Goal: Task Accomplishment & Management: Use online tool/utility

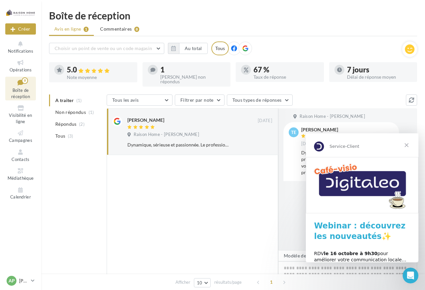
scroll to position [45, 0]
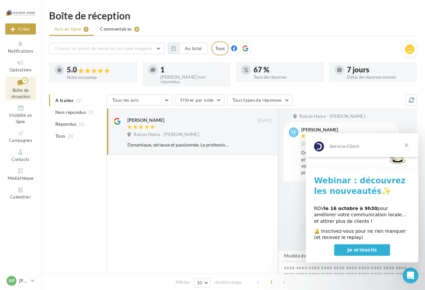
click at [407, 142] on span "Fermer" at bounding box center [407, 145] width 24 height 24
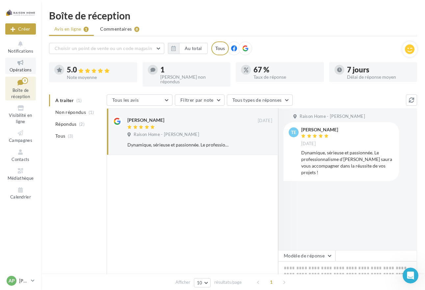
click at [18, 65] on icon at bounding box center [20, 63] width 27 height 8
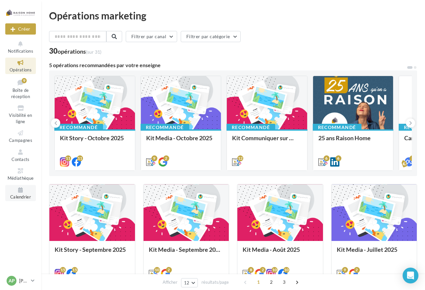
click at [20, 198] on span "Calendrier" at bounding box center [20, 197] width 21 height 5
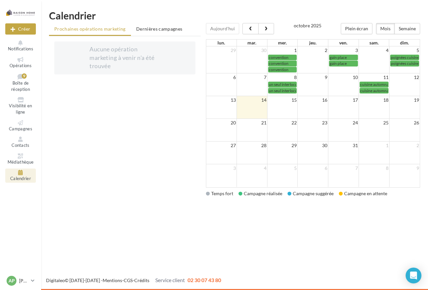
click at [249, 105] on td at bounding box center [252, 107] width 31 height 23
click at [22, 63] on span "Opérations" at bounding box center [21, 65] width 22 height 5
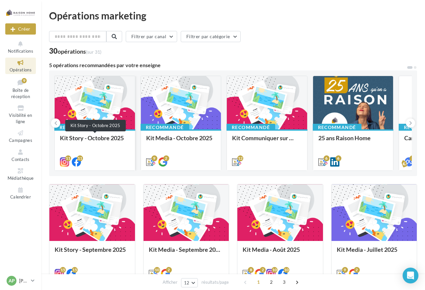
click at [85, 145] on div "Kit Story - Octobre 2025" at bounding box center [95, 141] width 70 height 13
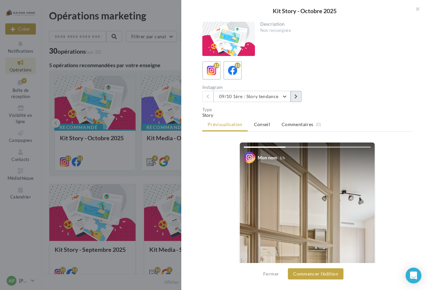
click at [297, 96] on icon at bounding box center [296, 96] width 3 height 5
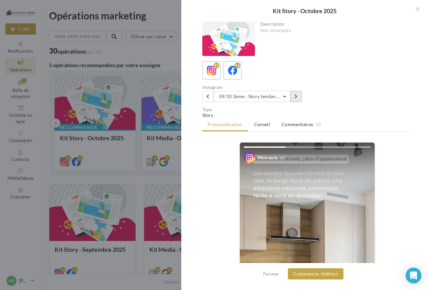
click at [296, 96] on icon at bounding box center [296, 96] width 3 height 5
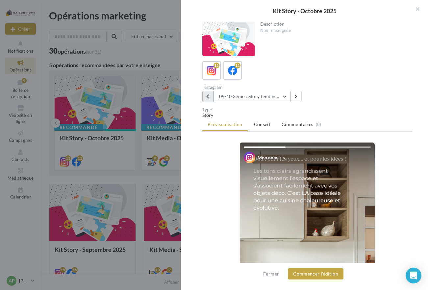
click at [210, 96] on button at bounding box center [207, 96] width 11 height 11
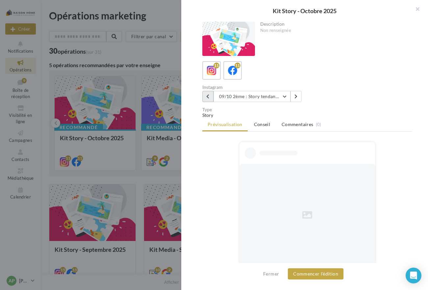
click at [210, 96] on button at bounding box center [207, 96] width 11 height 11
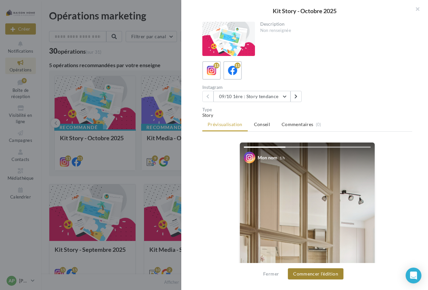
click at [322, 272] on button "Commencer l'édition" at bounding box center [316, 273] width 56 height 11
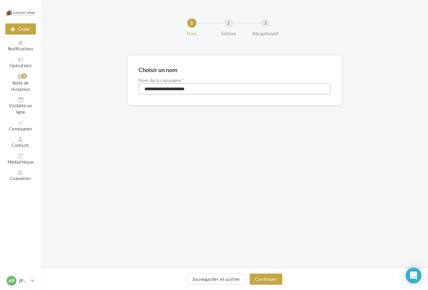
drag, startPoint x: 198, startPoint y: 89, endPoint x: 139, endPoint y: 89, distance: 58.3
click at [139, 89] on input "**********" at bounding box center [235, 88] width 192 height 11
type input "**********"
click at [266, 279] on button "Continuer" at bounding box center [266, 279] width 33 height 11
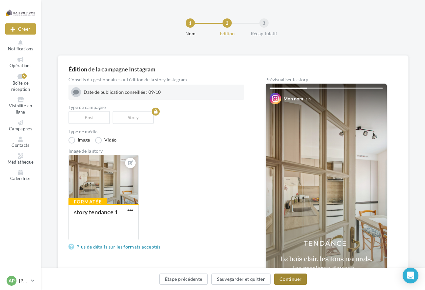
click at [287, 278] on button "Continuer" at bounding box center [290, 279] width 33 height 11
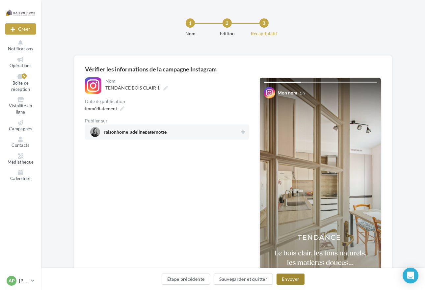
click at [291, 277] on button "Envoyer" at bounding box center [291, 279] width 28 height 11
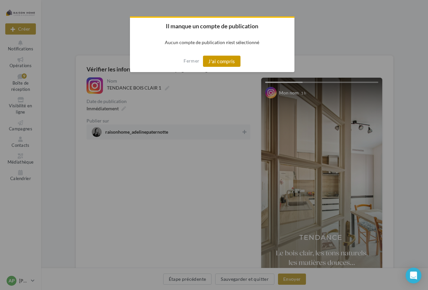
click at [221, 61] on button "J'ai compris" at bounding box center [222, 61] width 38 height 11
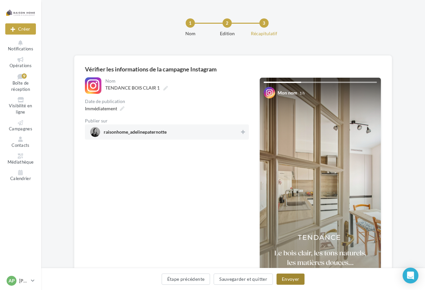
click at [294, 279] on button "Envoyer" at bounding box center [291, 279] width 28 height 11
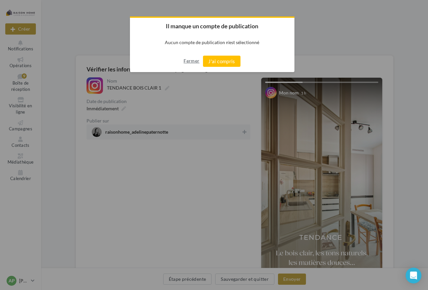
click at [193, 61] on button "Fermer" at bounding box center [192, 61] width 16 height 11
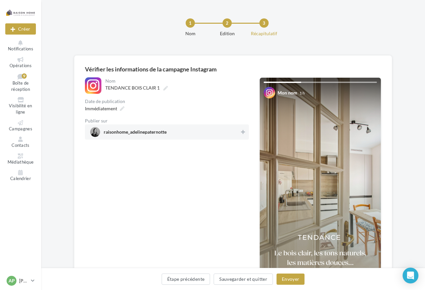
click at [152, 135] on span "raisonhome_adelinepaternotte" at bounding box center [135, 133] width 63 height 7
click at [294, 278] on button "Envoyer" at bounding box center [291, 279] width 28 height 11
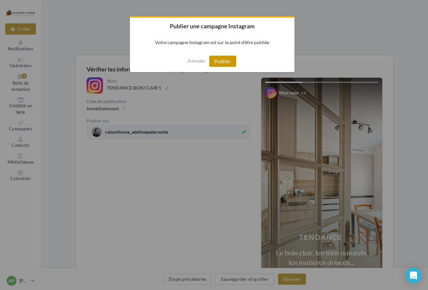
click at [226, 59] on button "Publier" at bounding box center [222, 61] width 27 height 11
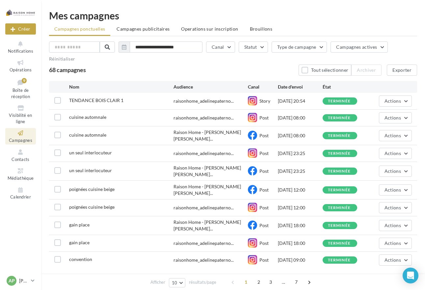
click at [20, 135] on icon at bounding box center [20, 133] width 27 height 8
click at [24, 69] on span "Opérations" at bounding box center [21, 69] width 22 height 5
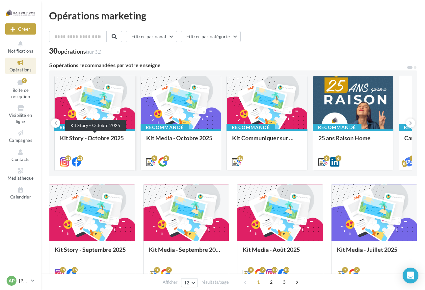
click at [90, 145] on div "Kit Story - Octobre 2025" at bounding box center [95, 141] width 70 height 13
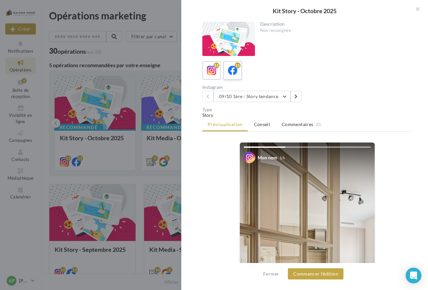
click at [238, 75] on div "11" at bounding box center [233, 71] width 12 height 12
click at [215, 73] on icon at bounding box center [212, 71] width 10 height 10
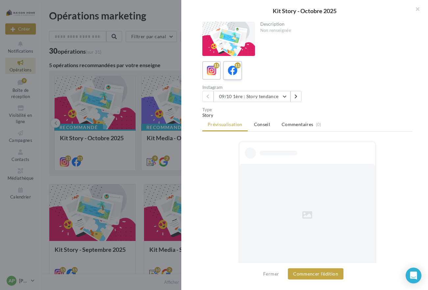
click at [231, 73] on icon at bounding box center [233, 71] width 10 height 10
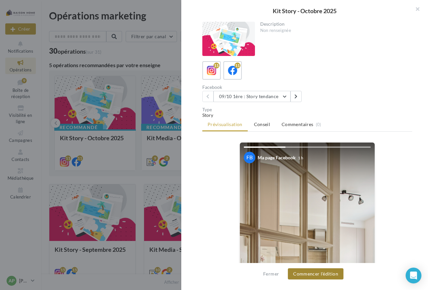
click at [307, 273] on button "Commencer l'édition" at bounding box center [316, 273] width 56 height 11
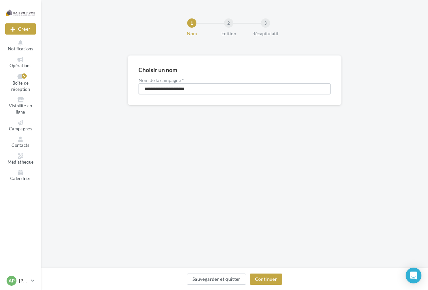
drag, startPoint x: 195, startPoint y: 91, endPoint x: 142, endPoint y: 89, distance: 53.4
click at [142, 89] on input "**********" at bounding box center [235, 88] width 192 height 11
type input "**********"
click at [262, 282] on button "Continuer" at bounding box center [266, 279] width 33 height 11
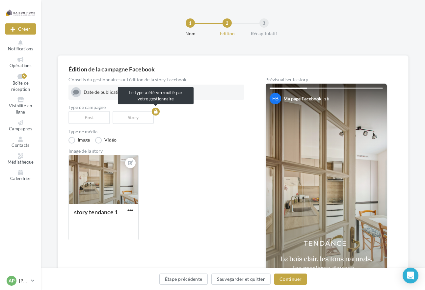
click at [132, 119] on div "Story" at bounding box center [135, 117] width 44 height 13
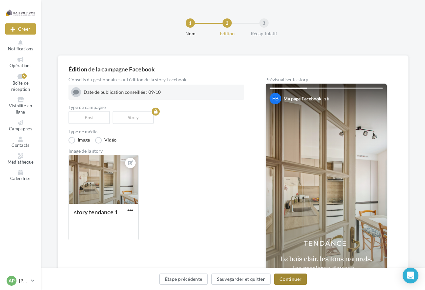
click at [290, 280] on button "Continuer" at bounding box center [290, 279] width 33 height 11
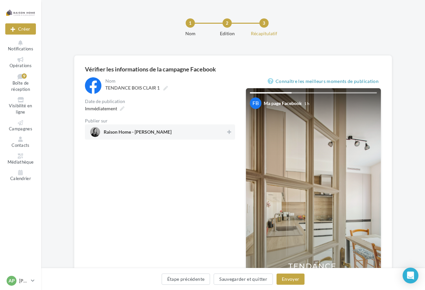
click at [98, 131] on div at bounding box center [95, 132] width 10 height 10
click at [291, 277] on button "Envoyer" at bounding box center [291, 279] width 28 height 11
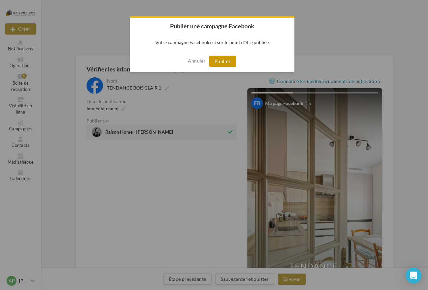
click at [229, 61] on button "Publier" at bounding box center [222, 61] width 27 height 11
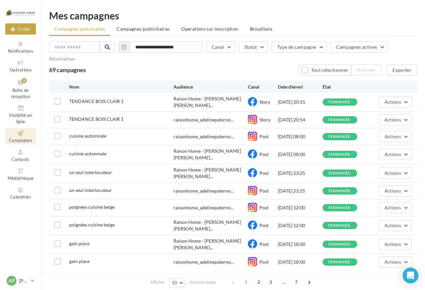
click at [24, 135] on icon at bounding box center [20, 133] width 27 height 8
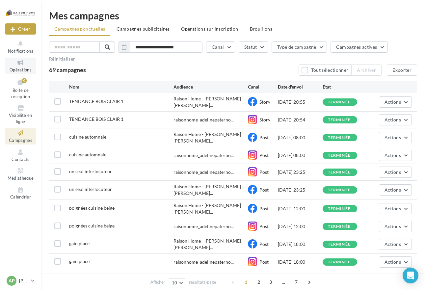
click at [24, 68] on span "Opérations" at bounding box center [21, 69] width 22 height 5
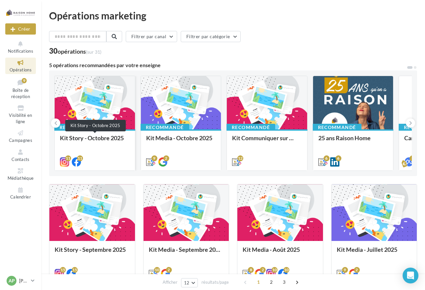
click at [117, 139] on div "Kit Story - Octobre 2025" at bounding box center [95, 141] width 70 height 13
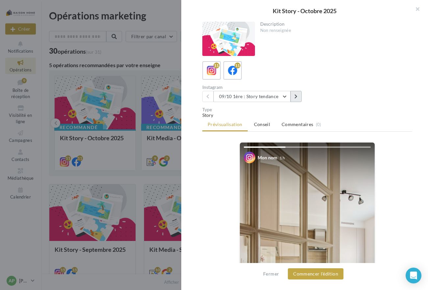
click at [294, 95] on button at bounding box center [296, 96] width 11 height 11
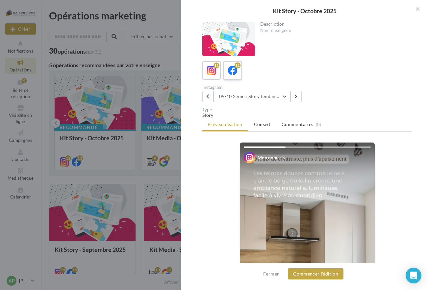
click at [229, 74] on icon at bounding box center [233, 71] width 10 height 10
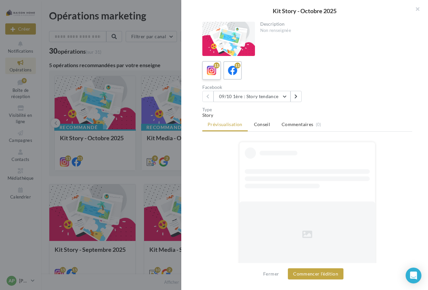
click at [218, 73] on label "11" at bounding box center [211, 70] width 19 height 19
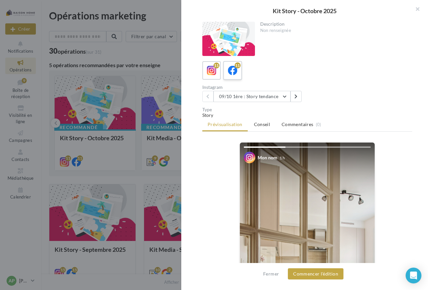
click at [232, 70] on icon at bounding box center [233, 71] width 10 height 10
click at [217, 73] on div "11" at bounding box center [212, 71] width 12 height 12
click at [325, 274] on button "Commencer l'édition" at bounding box center [316, 273] width 56 height 11
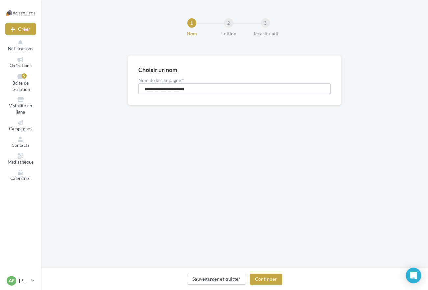
drag, startPoint x: 199, startPoint y: 91, endPoint x: 142, endPoint y: 86, distance: 56.8
click at [142, 86] on input "**********" at bounding box center [235, 88] width 192 height 11
type input "**********"
click at [267, 280] on button "Continuer" at bounding box center [266, 279] width 33 height 11
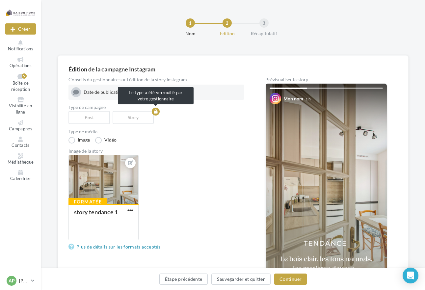
click at [134, 119] on div "Story" at bounding box center [135, 117] width 44 height 13
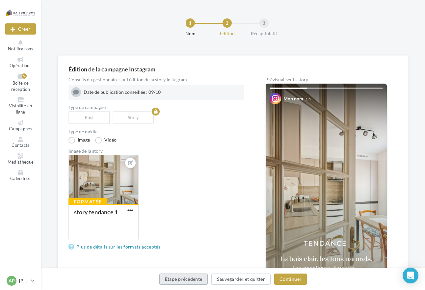
click at [192, 279] on button "Étape précédente" at bounding box center [183, 279] width 49 height 11
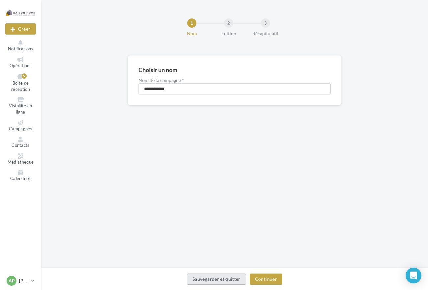
click at [192, 279] on button "Sauvegarder et quitter" at bounding box center [216, 279] width 59 height 11
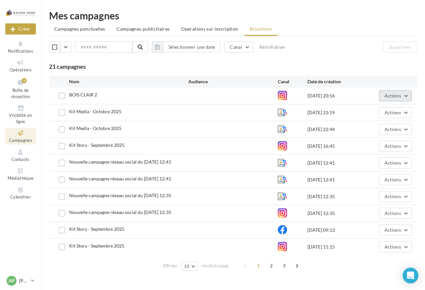
click at [398, 96] on span "Actions" at bounding box center [393, 96] width 16 height 6
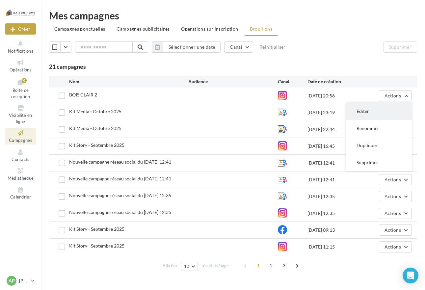
click at [368, 112] on button "Editer" at bounding box center [379, 111] width 66 height 17
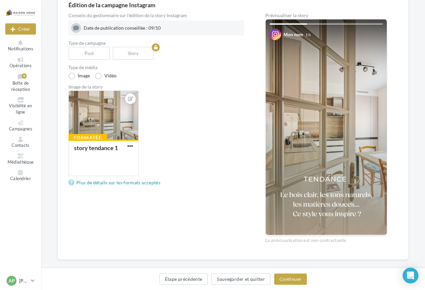
scroll to position [66, 0]
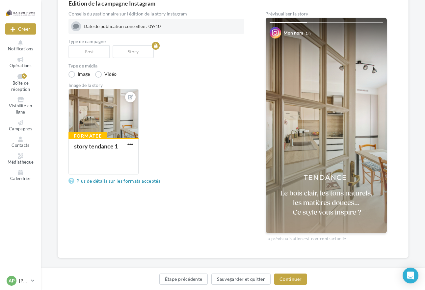
click at [380, 133] on img at bounding box center [326, 125] width 121 height 215
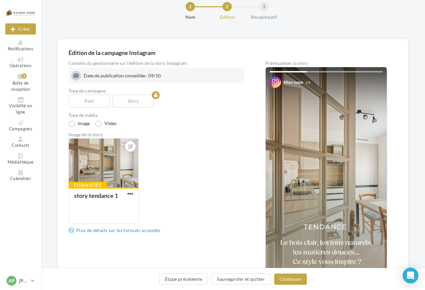
scroll to position [0, 0]
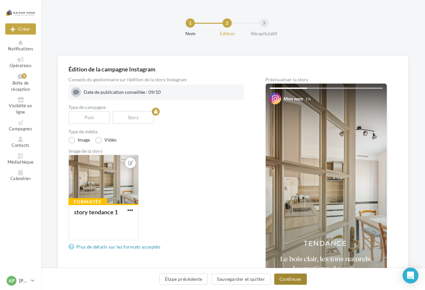
click at [285, 276] on button "Continuer" at bounding box center [290, 279] width 33 height 11
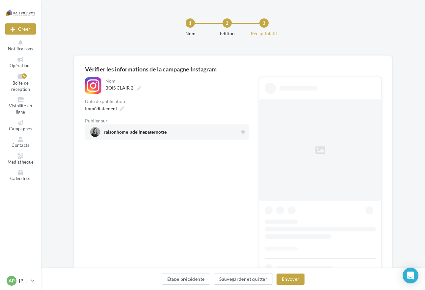
click at [199, 135] on span "raisonhome_adelinepaternotte" at bounding box center [164, 132] width 149 height 10
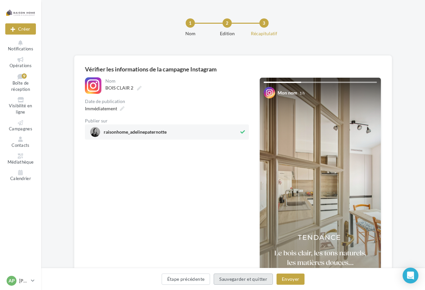
click at [254, 277] on button "Sauvegarder et quitter" at bounding box center [243, 279] width 59 height 11
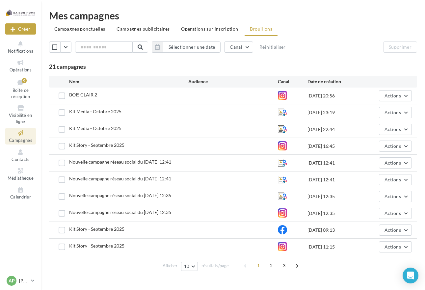
click at [25, 139] on span "Campagnes" at bounding box center [20, 140] width 23 height 5
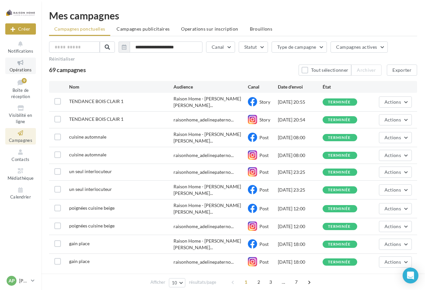
click at [20, 67] on link "Opérations" at bounding box center [20, 66] width 31 height 16
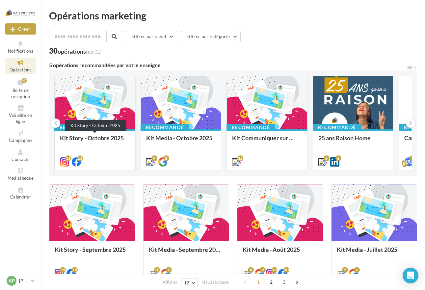
click at [76, 139] on div "Kit Story - Octobre 2025" at bounding box center [95, 141] width 70 height 13
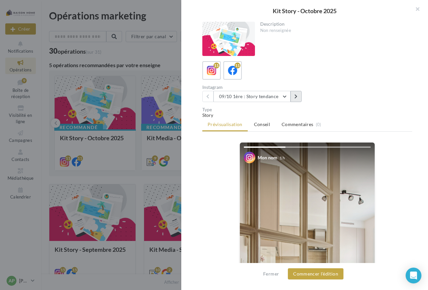
click at [296, 96] on icon at bounding box center [296, 96] width 3 height 5
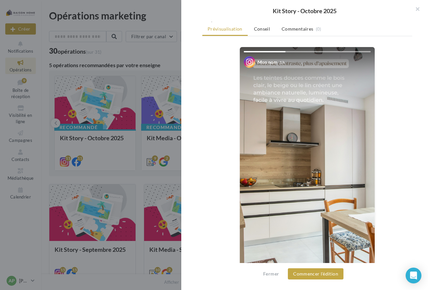
scroll to position [99, 0]
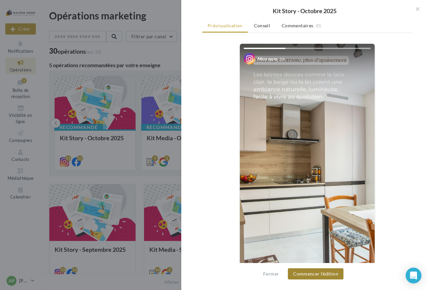
click at [315, 273] on button "Commencer l'édition" at bounding box center [316, 273] width 56 height 11
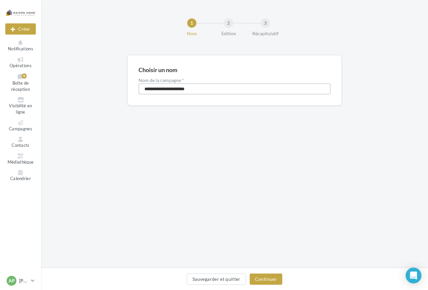
drag, startPoint x: 200, startPoint y: 88, endPoint x: 124, endPoint y: 87, distance: 76.1
click at [124, 87] on div "**********" at bounding box center [234, 90] width 387 height 71
type input "**********"
click at [270, 278] on button "Continuer" at bounding box center [266, 279] width 33 height 11
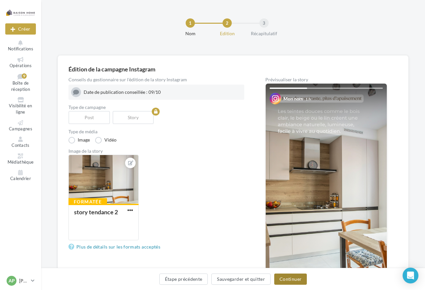
click at [287, 278] on button "Continuer" at bounding box center [290, 279] width 33 height 11
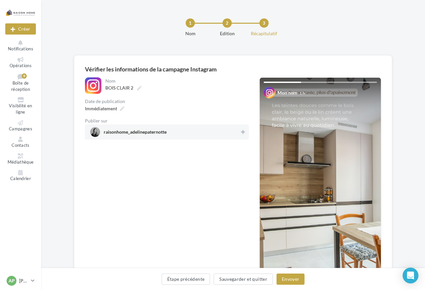
click at [198, 136] on span "raisonhome_adelinepaternotte" at bounding box center [164, 132] width 149 height 10
click at [120, 109] on icon at bounding box center [122, 108] width 5 height 5
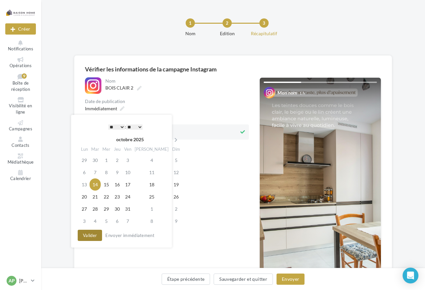
click at [92, 236] on button "Valider" at bounding box center [90, 235] width 24 height 11
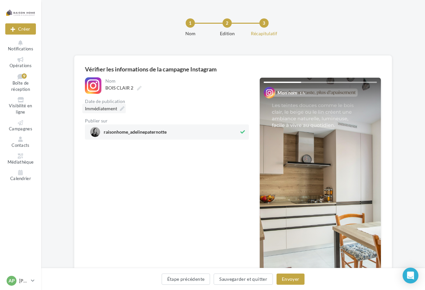
click at [122, 109] on icon at bounding box center [122, 108] width 5 height 5
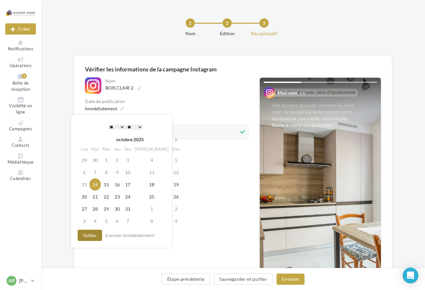
click at [90, 235] on button "Valider" at bounding box center [90, 235] width 24 height 11
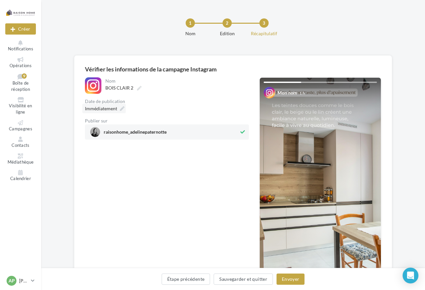
click at [120, 108] on icon at bounding box center [122, 108] width 5 height 5
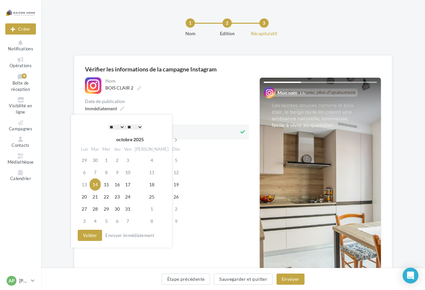
click at [137, 128] on select "** ** ** ** ** **" at bounding box center [134, 126] width 16 height 5
click at [113, 126] on select "* * * * * * * * * * ** ** ** ** ** ** ** ** ** ** ** ** ** **" at bounding box center [116, 126] width 16 height 5
click at [141, 128] on select "** ** ** ** ** **" at bounding box center [134, 126] width 16 height 5
click at [127, 124] on select "** ** ** ** ** **" at bounding box center [134, 126] width 16 height 5
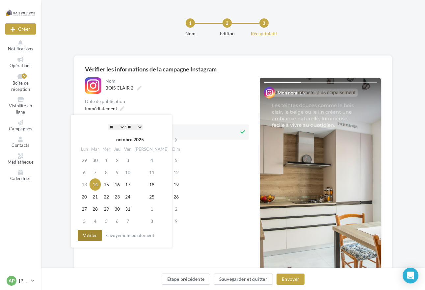
click at [92, 233] on button "Valider" at bounding box center [90, 235] width 24 height 11
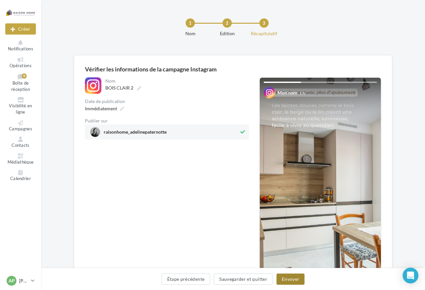
click at [287, 280] on button "Envoyer" at bounding box center [291, 279] width 28 height 11
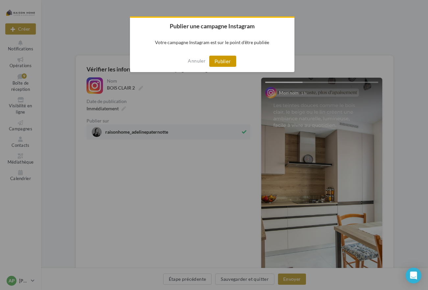
click at [228, 61] on button "Publier" at bounding box center [222, 61] width 27 height 11
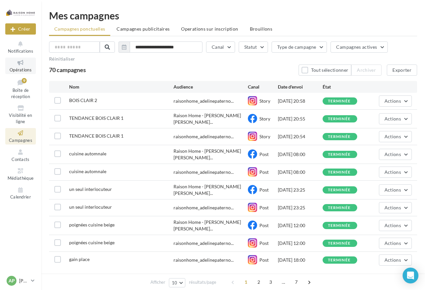
click at [22, 67] on link "Opérations" at bounding box center [20, 66] width 31 height 16
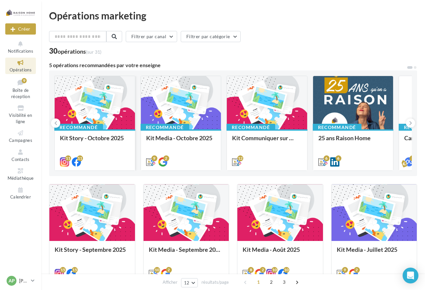
click at [63, 116] on div at bounding box center [95, 103] width 80 height 54
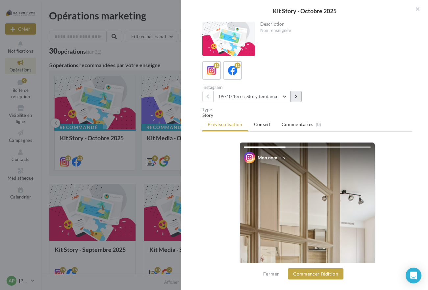
click at [296, 96] on icon at bounding box center [296, 96] width 3 height 5
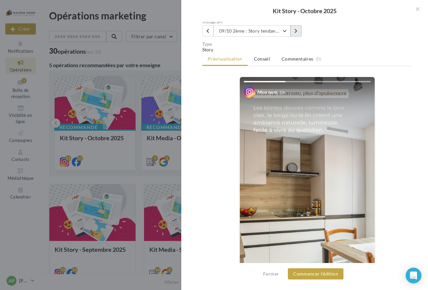
scroll to position [66, 0]
click at [306, 273] on button "Commencer l'édition" at bounding box center [316, 273] width 56 height 11
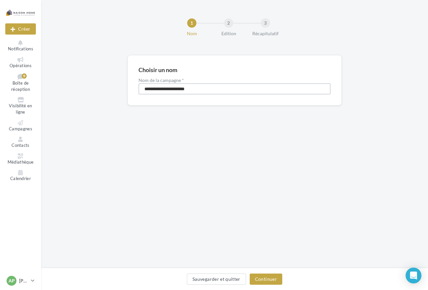
click at [176, 91] on input "**********" at bounding box center [235, 88] width 192 height 11
drag, startPoint x: 206, startPoint y: 92, endPoint x: 147, endPoint y: 90, distance: 59.3
click at [147, 90] on input "**********" at bounding box center [235, 88] width 192 height 11
drag, startPoint x: 213, startPoint y: 90, endPoint x: 140, endPoint y: 85, distance: 73.3
click at [140, 85] on input "**********" at bounding box center [235, 88] width 192 height 11
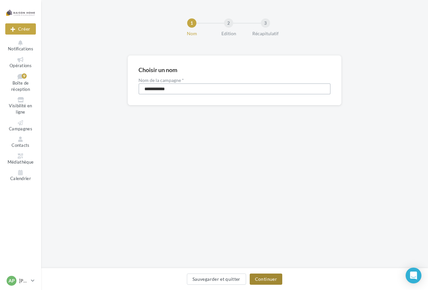
type input "**********"
click at [263, 280] on button "Continuer" at bounding box center [266, 279] width 33 height 11
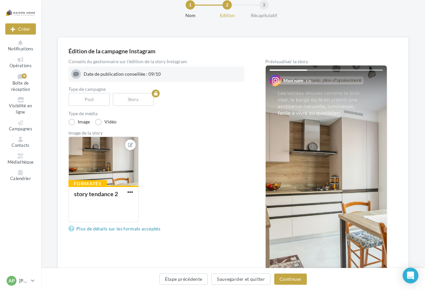
scroll to position [33, 0]
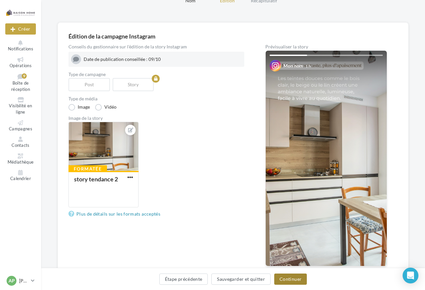
click at [299, 279] on button "Continuer" at bounding box center [290, 279] width 33 height 11
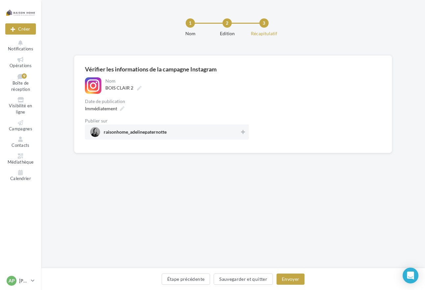
click at [128, 97] on div "**********" at bounding box center [167, 108] width 164 height 62
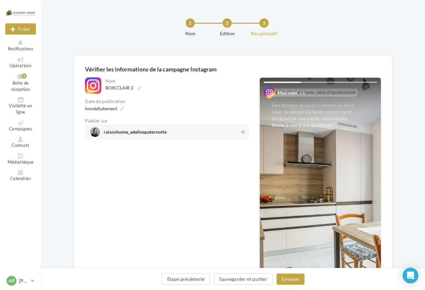
click at [132, 133] on span "raisonhome_adelinepaternotte" at bounding box center [135, 133] width 63 height 7
click at [120, 112] on div "Immédiatement" at bounding box center [103, 109] width 43 height 10
click at [164, 113] on div "Immédiatement" at bounding box center [167, 109] width 164 height 10
click at [141, 130] on span "raisonhome_adelinepaternotte" at bounding box center [135, 133] width 63 height 7
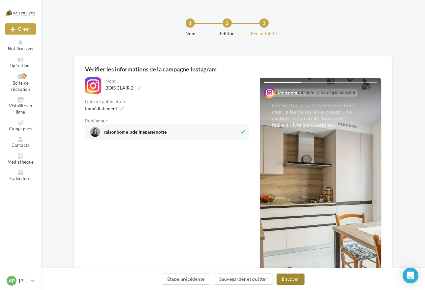
click at [288, 279] on button "Envoyer" at bounding box center [291, 279] width 28 height 11
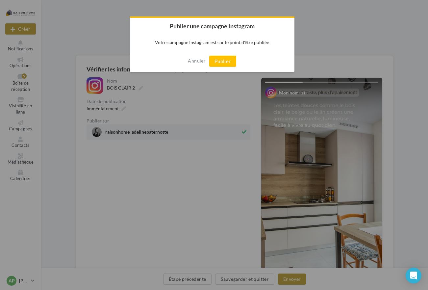
click at [221, 55] on div "Annuler Publier" at bounding box center [212, 61] width 165 height 22
click at [220, 59] on button "Publier" at bounding box center [222, 61] width 27 height 11
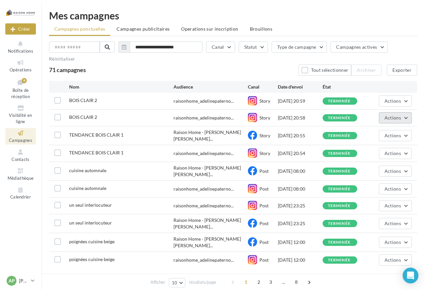
click at [403, 114] on button "Actions" at bounding box center [395, 117] width 33 height 11
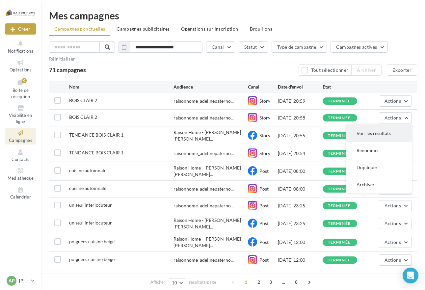
click at [370, 127] on button "Voir les résultats" at bounding box center [379, 133] width 66 height 17
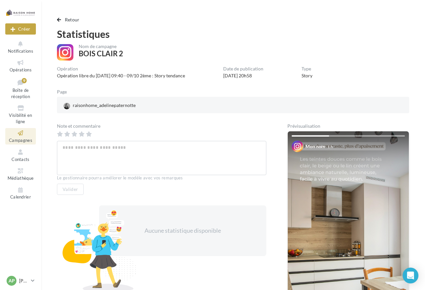
click at [57, 19] on div "Retour Statistiques Nom de campagne BOIS CLAIR 2 Opération Opération libre du […" at bounding box center [233, 186] width 368 height 340
click at [60, 19] on span "button" at bounding box center [59, 19] width 4 height 5
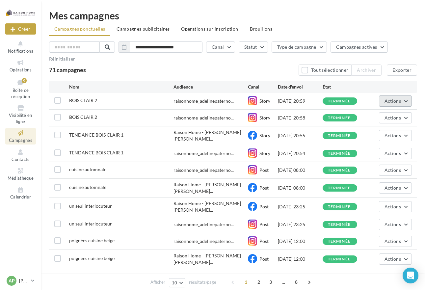
click at [382, 95] on button "Actions" at bounding box center [395, 100] width 33 height 11
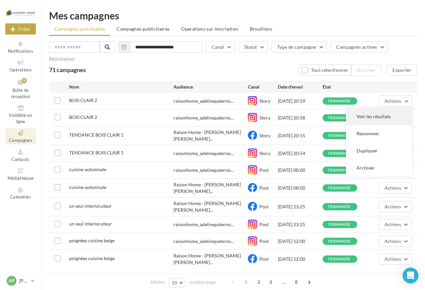
click at [371, 110] on button "Voir les résultats" at bounding box center [379, 116] width 66 height 17
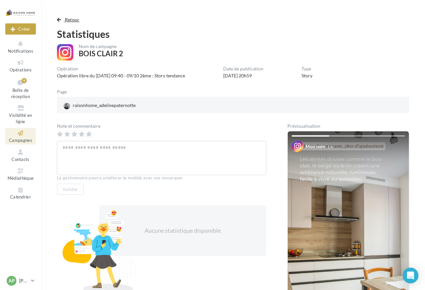
click at [59, 18] on span "button" at bounding box center [59, 19] width 4 height 5
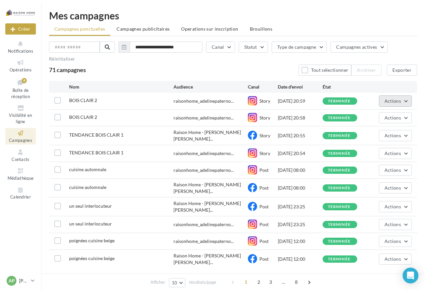
click at [388, 98] on span "Actions" at bounding box center [393, 101] width 16 height 6
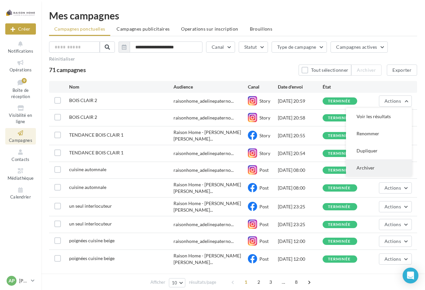
click at [367, 160] on button "Archiver" at bounding box center [379, 167] width 66 height 17
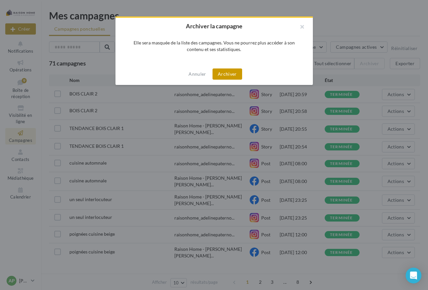
click at [233, 74] on button "Archiver" at bounding box center [228, 73] width 30 height 11
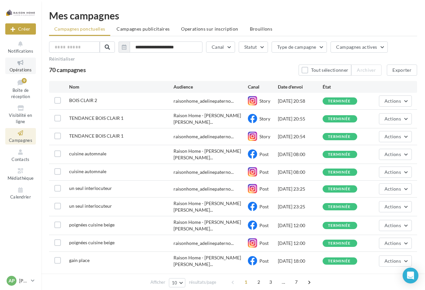
click at [21, 65] on icon at bounding box center [20, 63] width 27 height 8
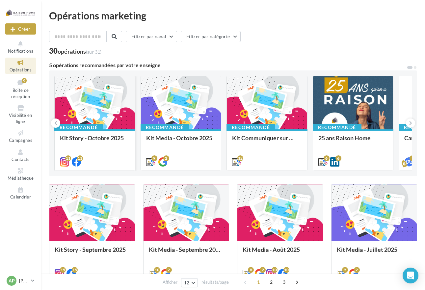
click at [97, 120] on div at bounding box center [95, 103] width 80 height 54
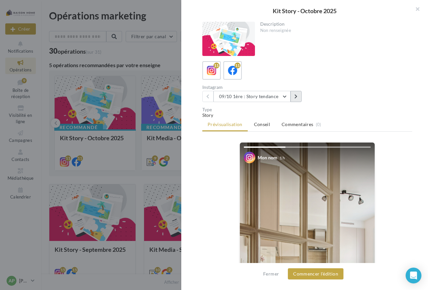
click at [296, 96] on icon at bounding box center [296, 96] width 3 height 5
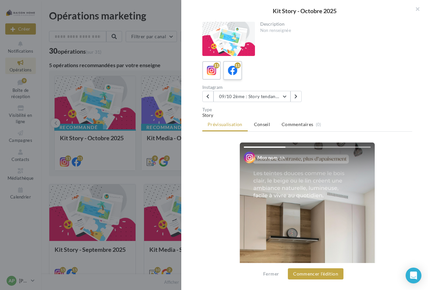
click at [233, 71] on icon at bounding box center [233, 71] width 10 height 10
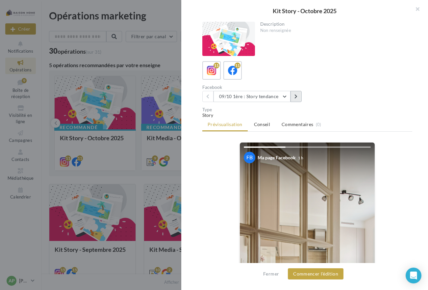
click at [299, 96] on button at bounding box center [296, 96] width 11 height 11
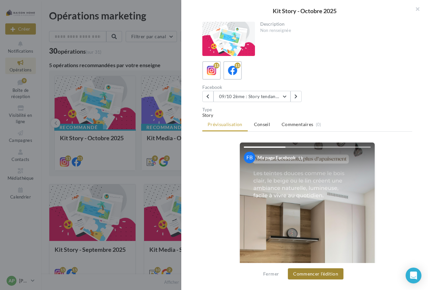
click at [322, 276] on button "Commencer l'édition" at bounding box center [316, 273] width 56 height 11
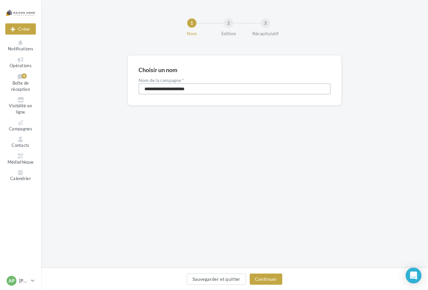
drag, startPoint x: 208, startPoint y: 90, endPoint x: 128, endPoint y: 77, distance: 80.4
click at [128, 77] on div "**********" at bounding box center [235, 80] width 214 height 50
type input "**********"
click at [263, 278] on button "Continuer" at bounding box center [266, 279] width 33 height 11
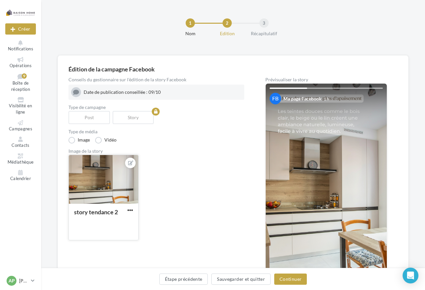
click at [121, 180] on div at bounding box center [103, 179] width 69 height 49
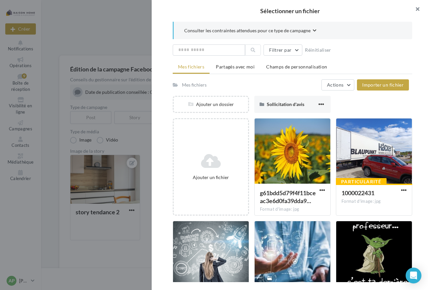
click at [418, 8] on button "button" at bounding box center [415, 10] width 26 height 20
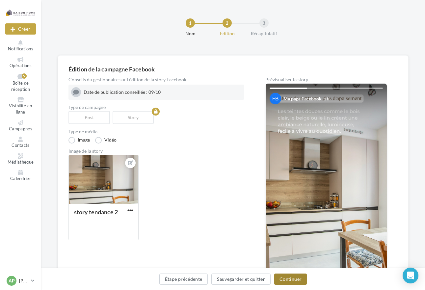
click at [289, 279] on button "Continuer" at bounding box center [290, 279] width 33 height 11
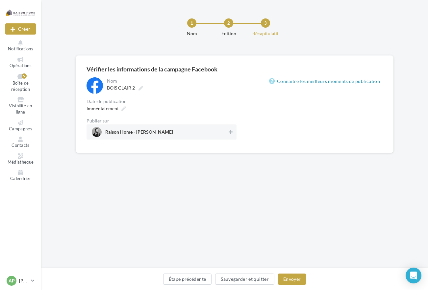
click at [155, 132] on span "Raison Home - Adeline Paternotte" at bounding box center [139, 133] width 68 height 7
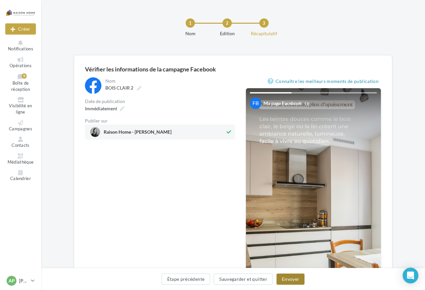
click at [286, 277] on button "Envoyer" at bounding box center [291, 279] width 28 height 11
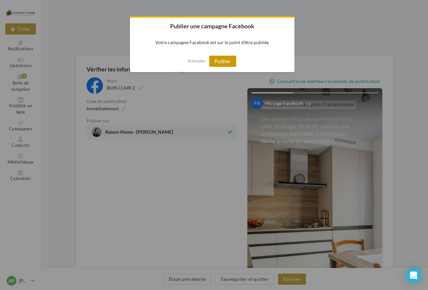
click at [222, 63] on button "Publier" at bounding box center [222, 61] width 27 height 11
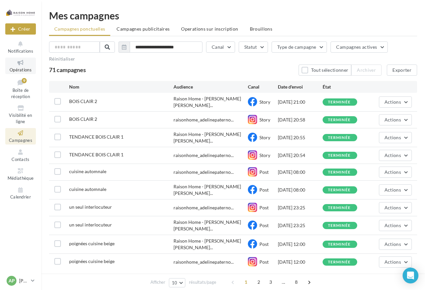
click at [25, 66] on icon at bounding box center [20, 63] width 27 height 8
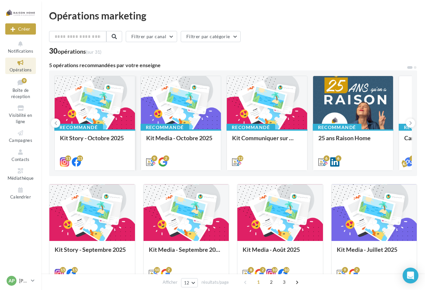
click at [81, 105] on div at bounding box center [95, 103] width 80 height 54
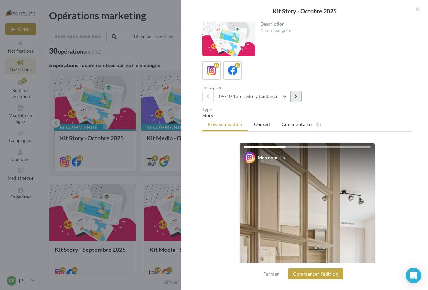
click at [299, 96] on button at bounding box center [296, 96] width 11 height 11
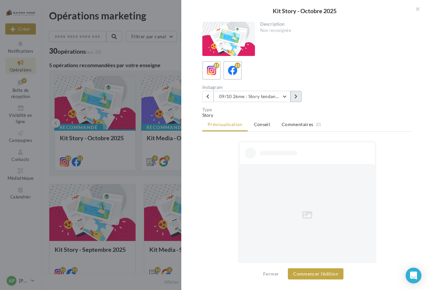
click at [299, 96] on button at bounding box center [296, 96] width 11 height 11
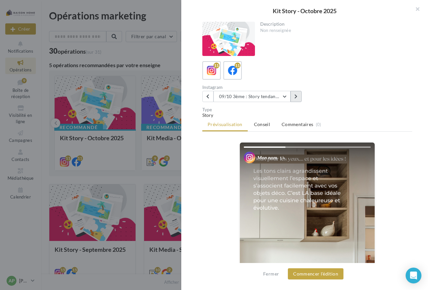
click at [299, 96] on button at bounding box center [296, 96] width 11 height 11
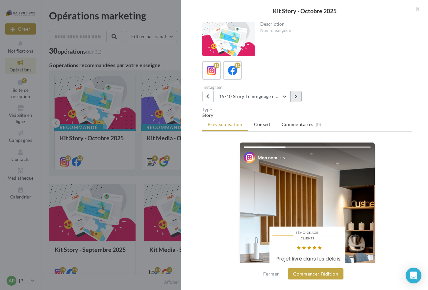
click at [297, 96] on icon at bounding box center [296, 96] width 3 height 5
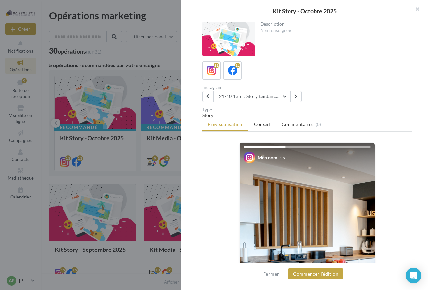
click at [214, 94] on button "21/10 1ère : Story tendance 2" at bounding box center [252, 96] width 77 height 11
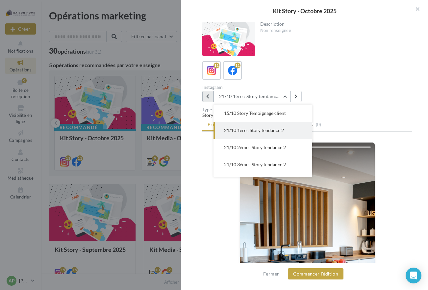
click at [212, 94] on button at bounding box center [207, 96] width 11 height 11
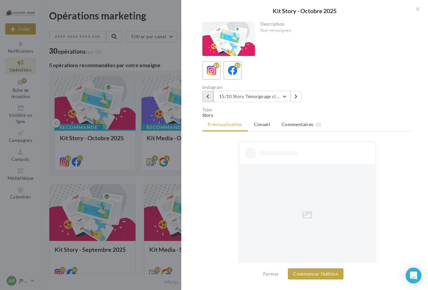
click at [212, 94] on button at bounding box center [207, 96] width 11 height 11
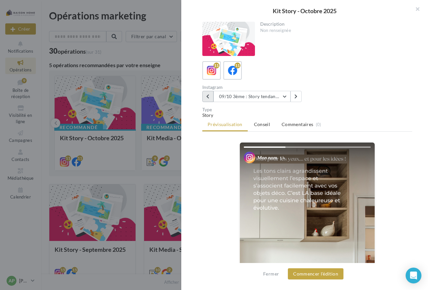
click at [212, 94] on button at bounding box center [207, 96] width 11 height 11
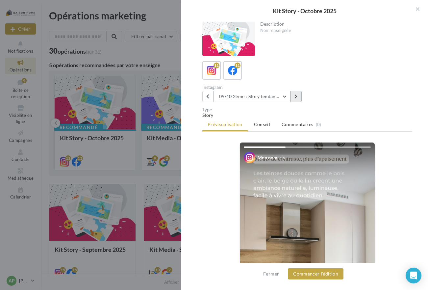
click at [298, 94] on icon at bounding box center [296, 96] width 3 height 5
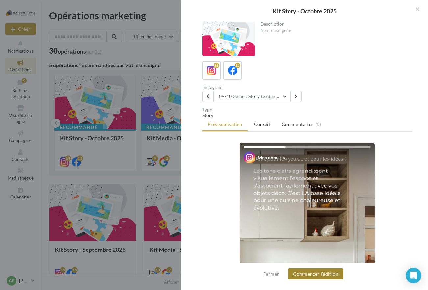
click at [322, 277] on button "Commencer l'édition" at bounding box center [316, 273] width 56 height 11
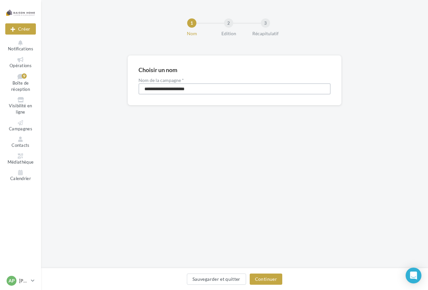
drag, startPoint x: 202, startPoint y: 90, endPoint x: 138, endPoint y: 84, distance: 64.8
click at [138, 85] on div "**********" at bounding box center [235, 80] width 214 height 50
type input "**********"
click at [272, 277] on button "Continuer" at bounding box center [266, 279] width 33 height 11
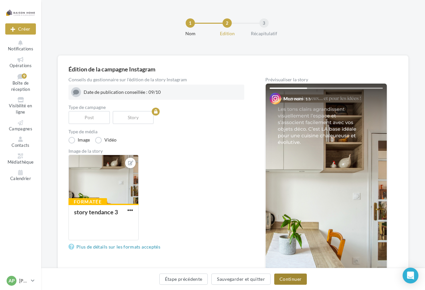
click at [293, 278] on button "Continuer" at bounding box center [290, 279] width 33 height 11
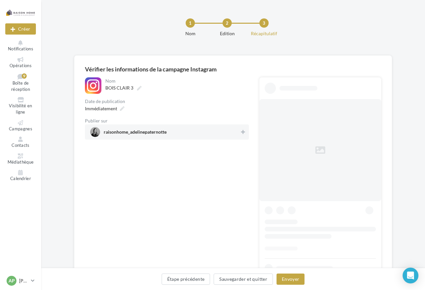
click at [155, 132] on span "raisonhome_adelinepaternotte" at bounding box center [135, 133] width 63 height 7
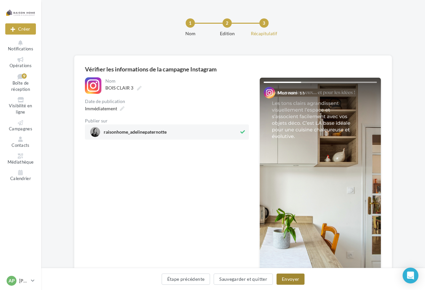
click at [287, 278] on button "Envoyer" at bounding box center [291, 279] width 28 height 11
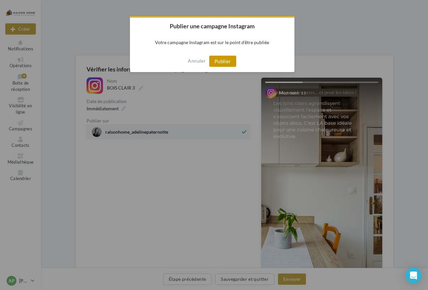
click at [226, 60] on button "Publier" at bounding box center [222, 61] width 27 height 11
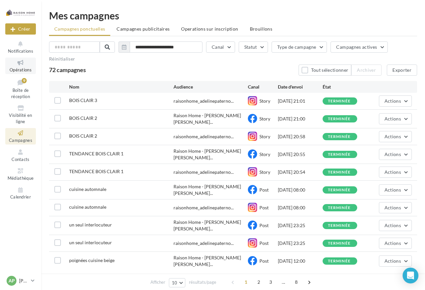
click at [19, 68] on span "Opérations" at bounding box center [21, 69] width 22 height 5
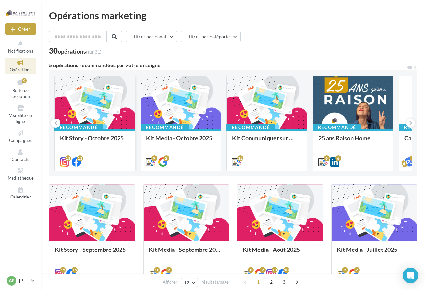
click at [105, 114] on div at bounding box center [95, 103] width 80 height 54
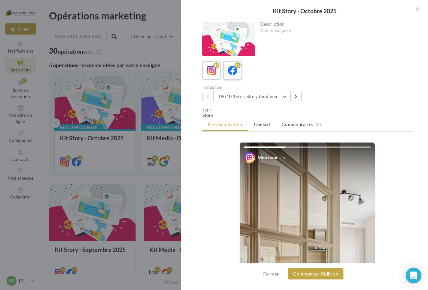
click at [234, 69] on icon at bounding box center [233, 71] width 10 height 10
click at [295, 96] on icon at bounding box center [296, 96] width 3 height 5
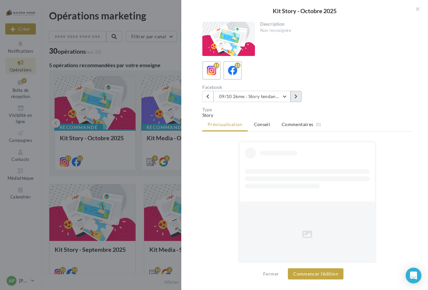
click at [295, 96] on icon at bounding box center [296, 96] width 3 height 5
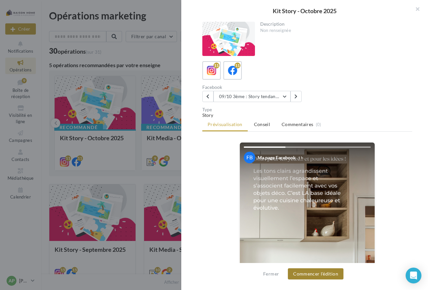
click at [316, 272] on button "Commencer l'édition" at bounding box center [316, 273] width 56 height 11
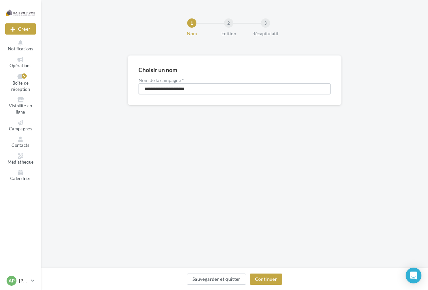
drag, startPoint x: 197, startPoint y: 87, endPoint x: 119, endPoint y: 79, distance: 78.5
click at [119, 79] on div "**********" at bounding box center [234, 90] width 387 height 71
type input "**********"
click at [277, 280] on button "Continuer" at bounding box center [266, 279] width 33 height 11
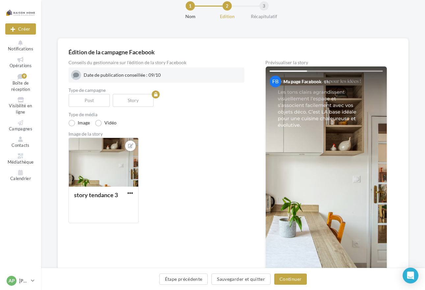
scroll to position [66, 0]
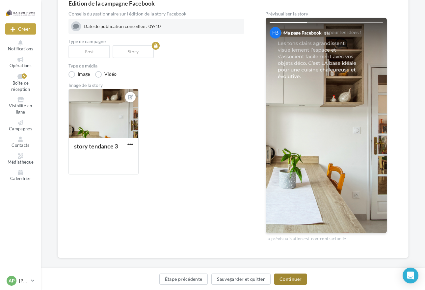
click at [288, 279] on button "Continuer" at bounding box center [290, 279] width 33 height 11
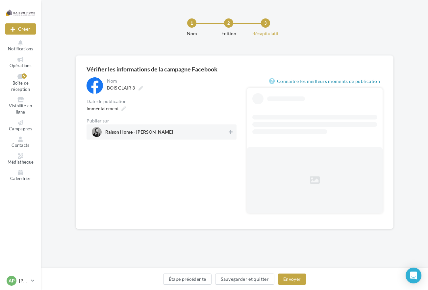
click at [136, 131] on span "Raison Home - [PERSON_NAME]" at bounding box center [139, 133] width 68 height 7
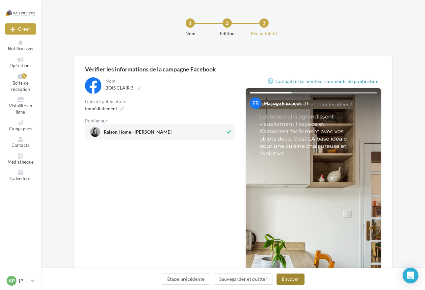
click at [293, 280] on button "Envoyer" at bounding box center [291, 279] width 28 height 11
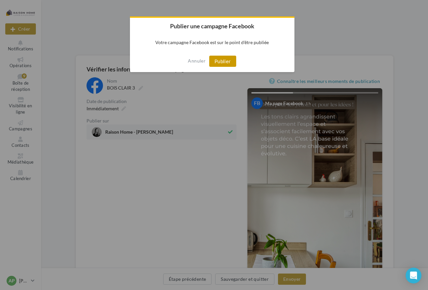
click at [222, 61] on button "Publier" at bounding box center [222, 61] width 27 height 11
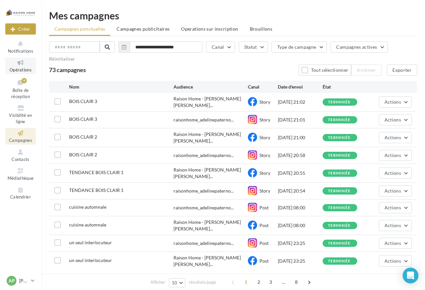
click at [22, 66] on icon at bounding box center [20, 63] width 27 height 8
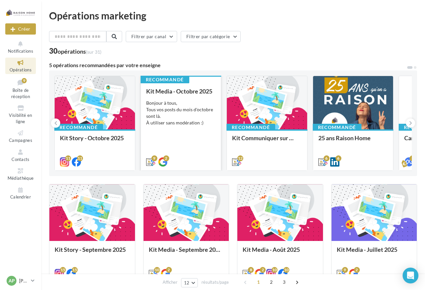
click at [174, 142] on div "Kit Media - Octobre 2025 Bonjour à tous, Tous vos posts du mois d'octobre sont …" at bounding box center [181, 126] width 70 height 77
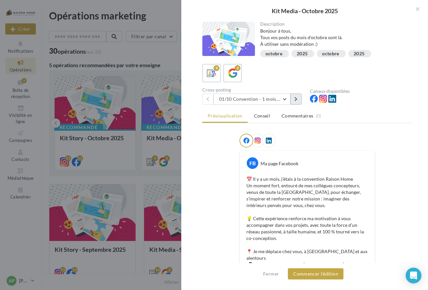
click at [300, 100] on button at bounding box center [296, 99] width 11 height 11
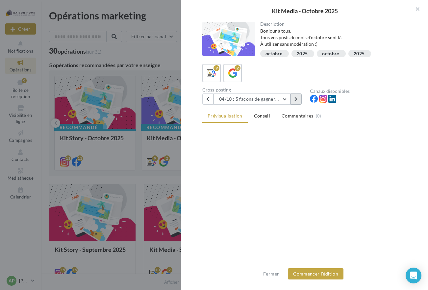
click at [300, 100] on button at bounding box center [296, 99] width 11 height 11
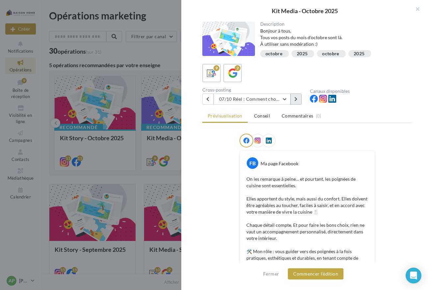
click at [300, 100] on button at bounding box center [296, 99] width 11 height 11
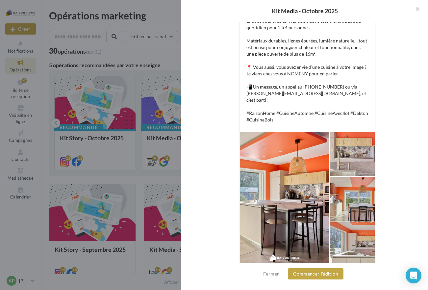
scroll to position [26, 0]
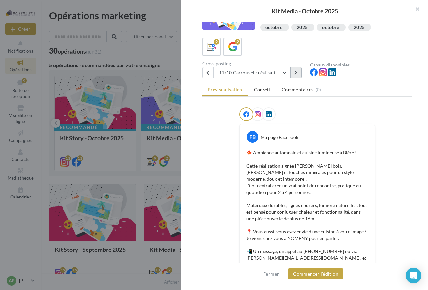
click at [295, 74] on icon at bounding box center [296, 72] width 3 height 5
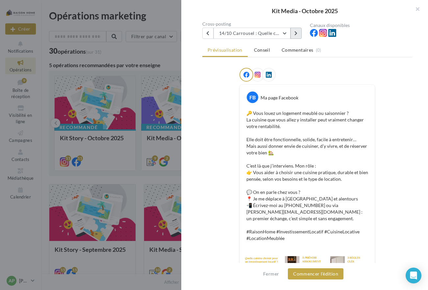
scroll to position [100, 0]
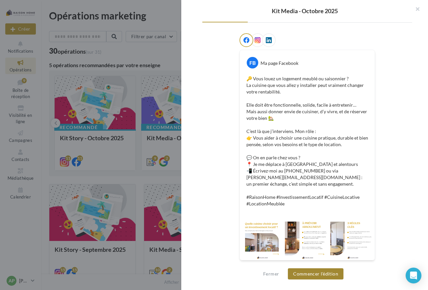
click at [307, 274] on button "Commencer l'édition" at bounding box center [316, 273] width 56 height 11
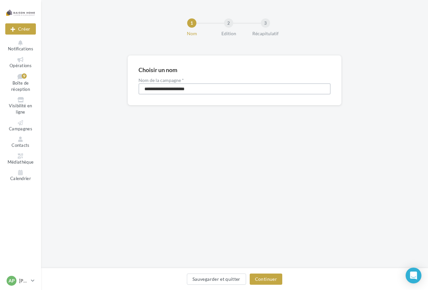
drag, startPoint x: 201, startPoint y: 88, endPoint x: 125, endPoint y: 79, distance: 76.6
click at [125, 79] on div "**********" at bounding box center [234, 90] width 387 height 71
type input "********"
click at [271, 281] on button "Continuer" at bounding box center [266, 279] width 33 height 11
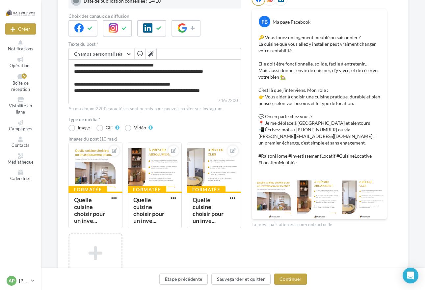
scroll to position [99, 0]
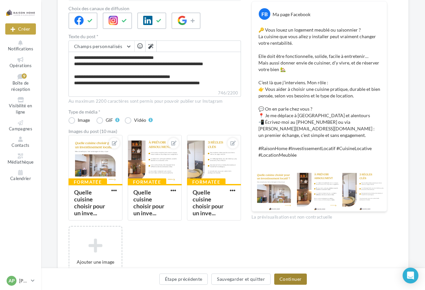
click at [286, 277] on button "Continuer" at bounding box center [290, 279] width 33 height 11
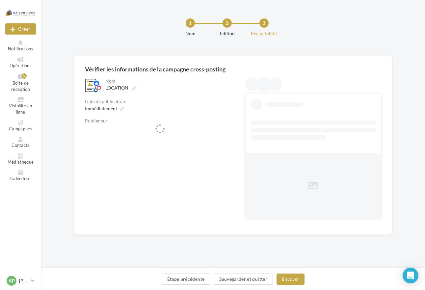
scroll to position [0, 0]
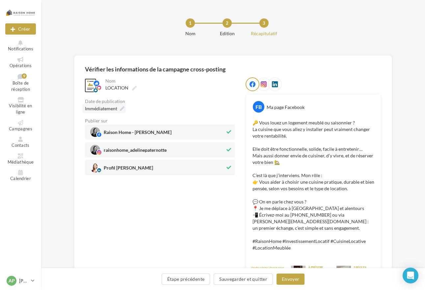
click at [121, 110] on icon at bounding box center [122, 108] width 5 height 5
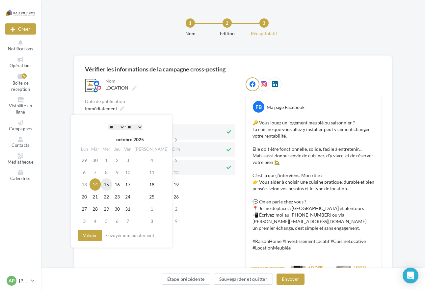
click at [110, 184] on td "15" at bounding box center [106, 184] width 11 height 12
click at [122, 126] on select "* * * * * * * * * * ** ** ** ** ** ** ** ** ** ** ** ** ** **" at bounding box center [116, 126] width 16 height 5
click at [122, 125] on select "* * * * * * * * * * ** ** ** ** ** ** ** ** ** ** ** ** ** **" at bounding box center [116, 126] width 16 height 5
click at [122, 126] on select "* * * * * * * * * * ** ** ** ** ** ** ** ** ** ** ** ** ** **" at bounding box center [116, 126] width 16 height 5
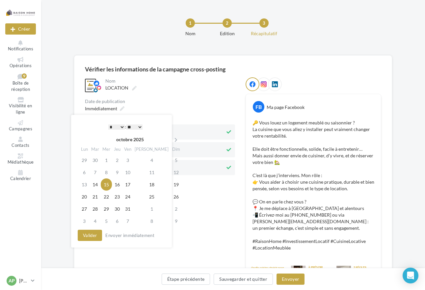
click at [122, 126] on select "* * * * * * * * * * ** ** ** ** ** ** ** ** ** ** ** ** ** **" at bounding box center [116, 126] width 16 height 5
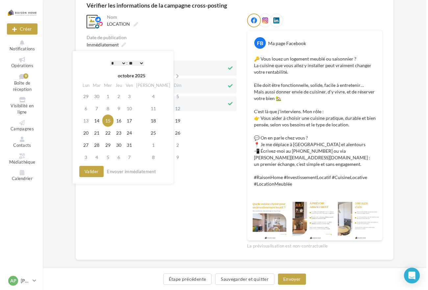
scroll to position [73, 0]
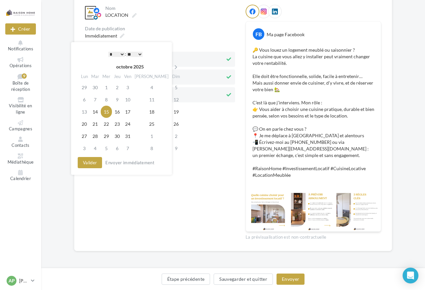
click at [121, 54] on select "* * * * * * * * * * ** ** ** ** ** ** ** ** ** ** ** ** ** **" at bounding box center [116, 54] width 16 height 5
click at [122, 52] on select "* * * * * * * * * * ** ** ** ** ** ** ** ** ** ** ** ** ** **" at bounding box center [116, 54] width 16 height 5
click at [93, 162] on button "Valider" at bounding box center [90, 162] width 24 height 11
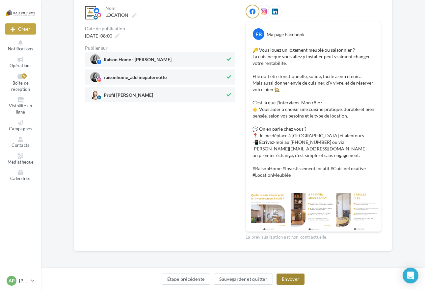
click at [288, 279] on button "Envoyer" at bounding box center [291, 279] width 28 height 11
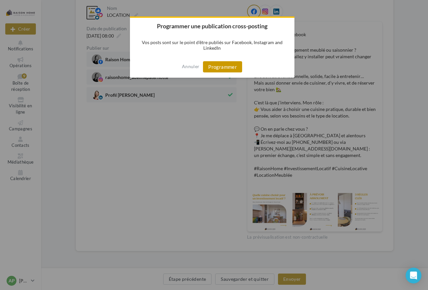
click at [230, 67] on button "Programmer" at bounding box center [222, 66] width 39 height 11
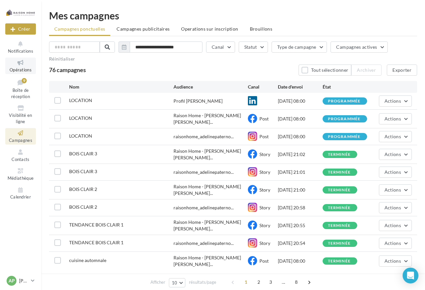
click at [22, 67] on span "Opérations" at bounding box center [21, 69] width 22 height 5
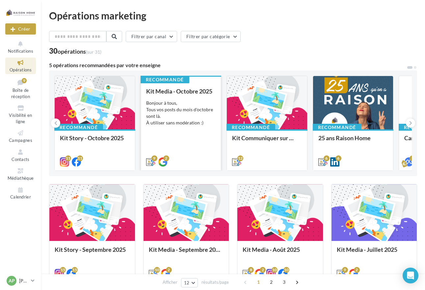
click at [178, 118] on div "Bonjour à tous, Tous vos posts du mois d'octobre sont là. À utiliser sans modér…" at bounding box center [181, 113] width 70 height 26
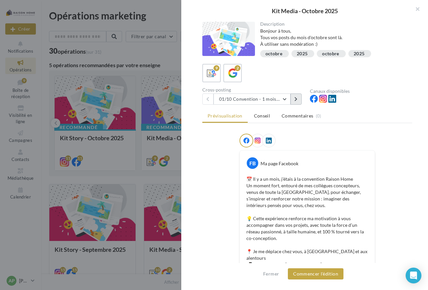
click at [300, 98] on button at bounding box center [296, 99] width 11 height 11
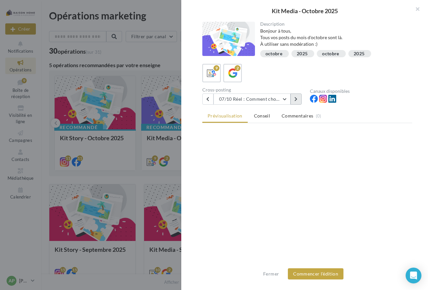
click at [300, 98] on button at bounding box center [296, 99] width 11 height 11
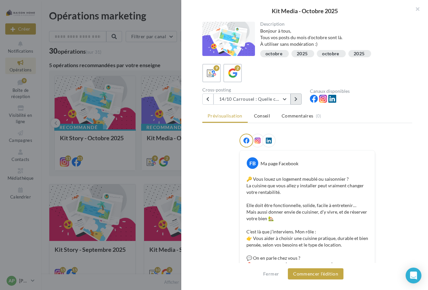
click at [300, 98] on button at bounding box center [296, 99] width 11 height 11
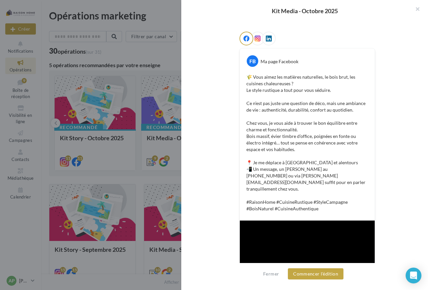
scroll to position [69, 0]
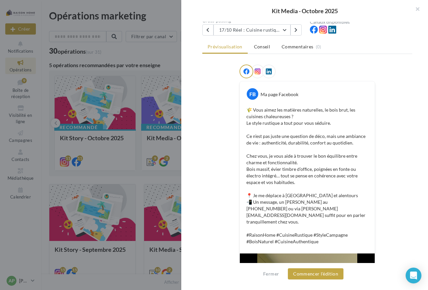
click at [255, 72] on icon at bounding box center [258, 71] width 6 height 6
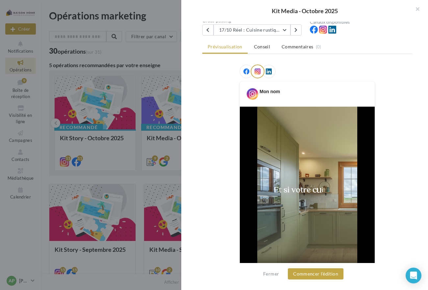
click at [246, 71] on icon at bounding box center [247, 71] width 6 height 6
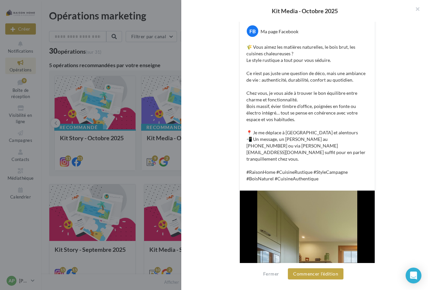
scroll to position [135, 0]
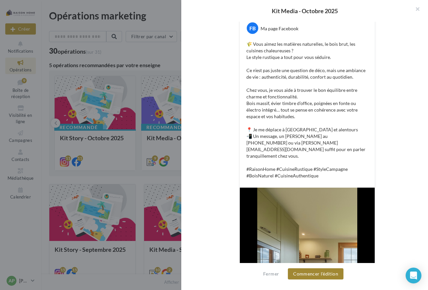
click at [311, 272] on button "Commencer l'édition" at bounding box center [316, 273] width 56 height 11
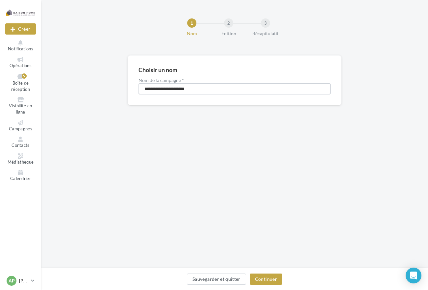
drag, startPoint x: 218, startPoint y: 86, endPoint x: 136, endPoint y: 80, distance: 82.5
click at [136, 80] on div "**********" at bounding box center [235, 80] width 214 height 50
type input "**********"
click at [268, 279] on button "Continuer" at bounding box center [266, 279] width 33 height 11
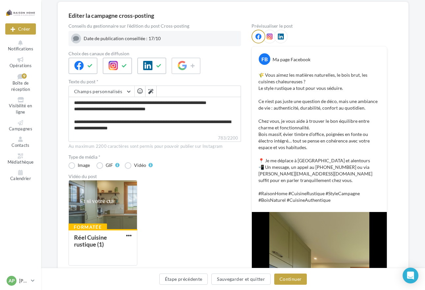
scroll to position [33, 0]
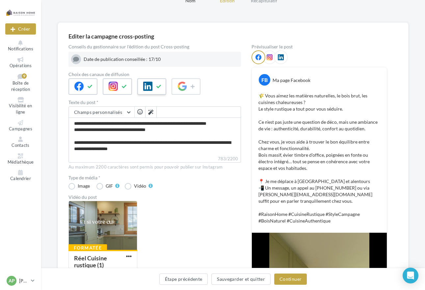
click at [160, 87] on icon at bounding box center [158, 86] width 5 height 5
click at [272, 57] on icon at bounding box center [270, 57] width 6 height 6
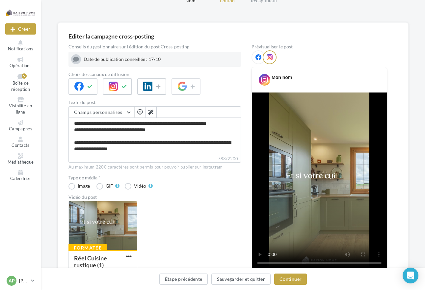
click at [260, 55] on icon at bounding box center [258, 57] width 6 height 6
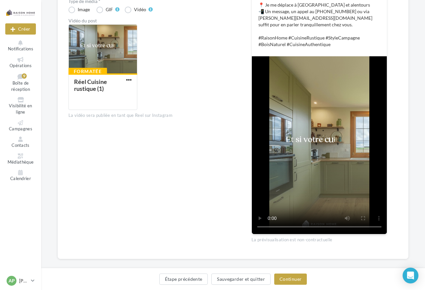
scroll to position [217, 0]
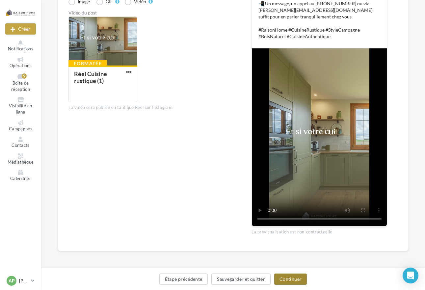
click at [289, 279] on button "Continuer" at bounding box center [290, 279] width 33 height 11
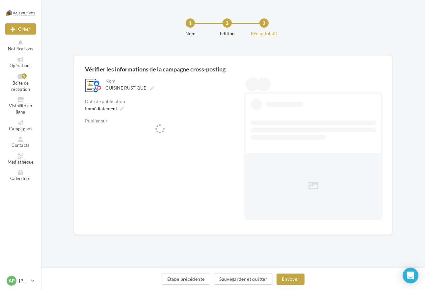
scroll to position [0, 0]
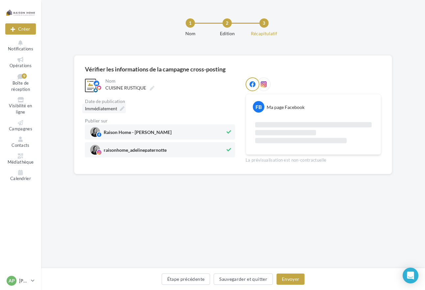
click at [121, 110] on icon at bounding box center [122, 108] width 5 height 5
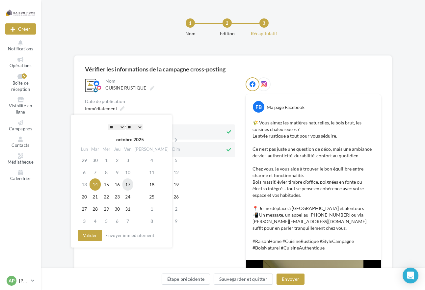
click at [133, 183] on td "17" at bounding box center [127, 184] width 11 height 12
click at [122, 128] on select "* * * * * * * * * * ** ** ** ** ** ** ** ** ** ** ** ** ** **" at bounding box center [116, 126] width 16 height 5
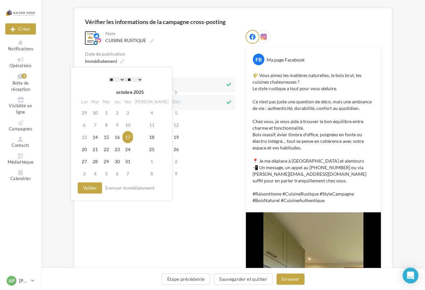
scroll to position [41, 0]
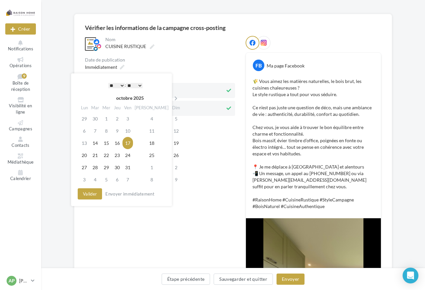
click at [120, 84] on select "* * * * * * * * * * ** ** ** ** ** ** ** ** ** ** ** ** ** **" at bounding box center [116, 85] width 16 height 5
click at [133, 144] on td "17" at bounding box center [127, 143] width 11 height 12
click at [88, 195] on button "Valider" at bounding box center [90, 193] width 24 height 11
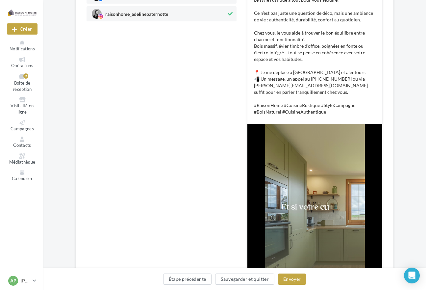
scroll to position [140, 0]
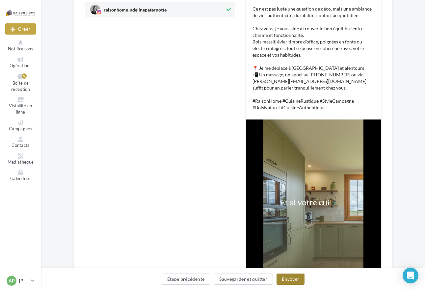
click at [293, 279] on button "Envoyer" at bounding box center [291, 279] width 28 height 11
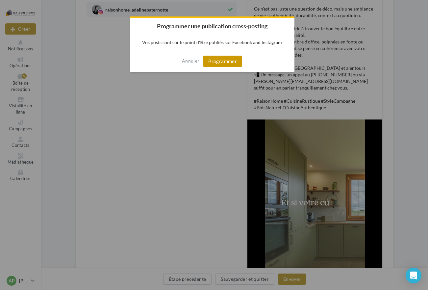
click at [227, 61] on button "Programmer" at bounding box center [222, 61] width 39 height 11
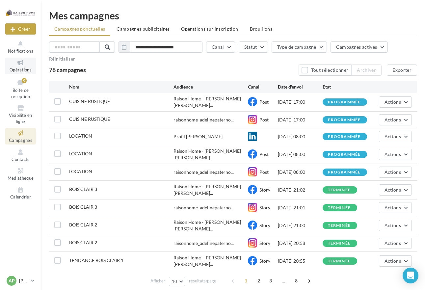
click at [19, 64] on icon at bounding box center [20, 63] width 27 height 8
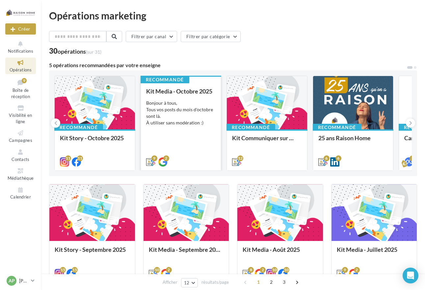
click at [188, 116] on div "Bonjour à tous, Tous vos posts du mois d'octobre sont là. À utiliser sans modér…" at bounding box center [181, 113] width 70 height 26
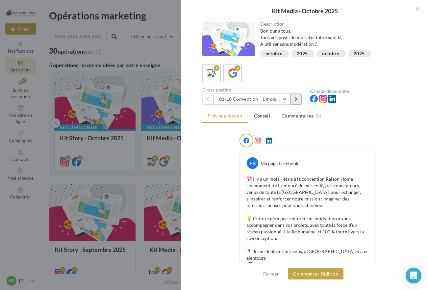
click at [296, 98] on icon at bounding box center [296, 99] width 3 height 5
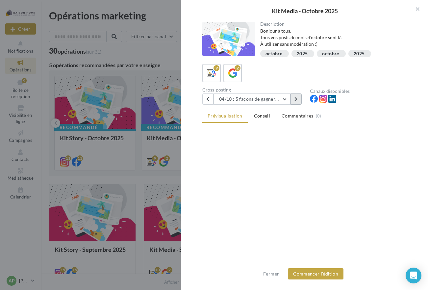
click at [296, 98] on icon at bounding box center [296, 99] width 3 height 5
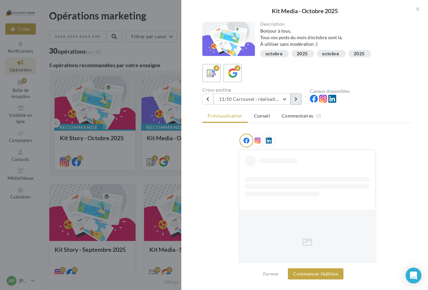
click at [296, 98] on icon at bounding box center [296, 99] width 3 height 5
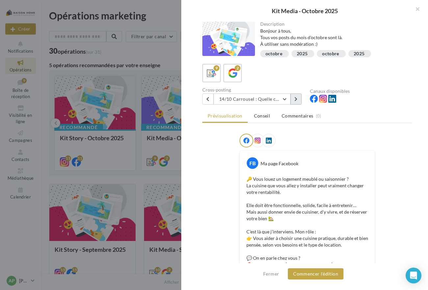
click at [294, 98] on button at bounding box center [296, 99] width 11 height 11
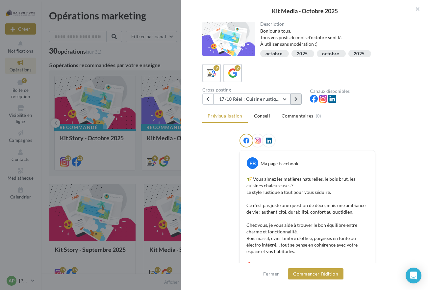
click at [296, 98] on icon at bounding box center [296, 99] width 3 height 5
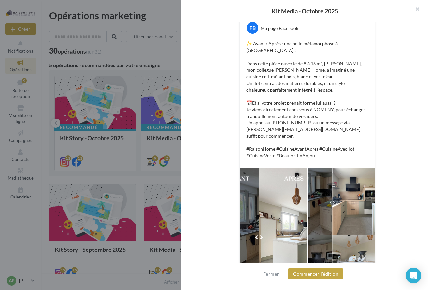
scroll to position [171, 0]
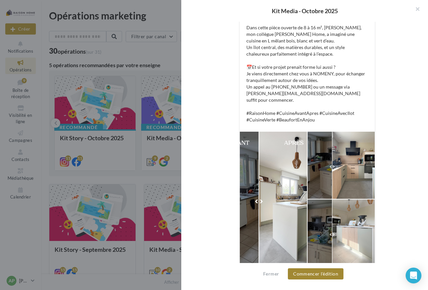
click at [307, 273] on button "Commencer l'édition" at bounding box center [316, 273] width 56 height 11
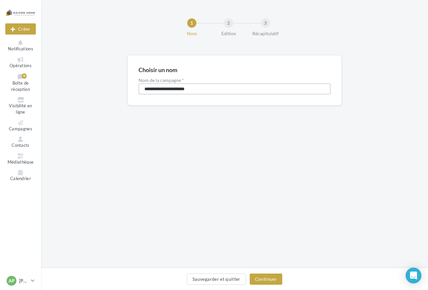
drag, startPoint x: 209, startPoint y: 92, endPoint x: 126, endPoint y: 89, distance: 83.4
click at [126, 89] on div "**********" at bounding box center [234, 90] width 387 height 71
type input "**********"
click at [260, 278] on button "Continuer" at bounding box center [266, 279] width 33 height 11
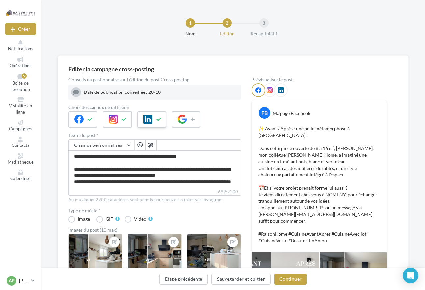
click at [157, 119] on icon at bounding box center [158, 119] width 5 height 5
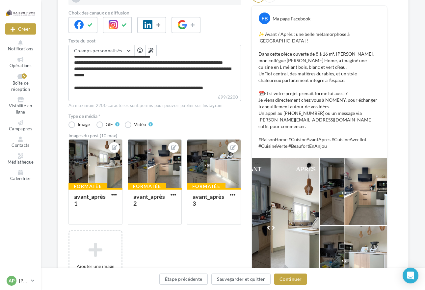
scroll to position [99, 0]
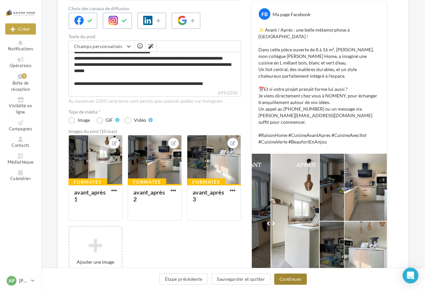
click at [285, 278] on button "Continuer" at bounding box center [290, 279] width 33 height 11
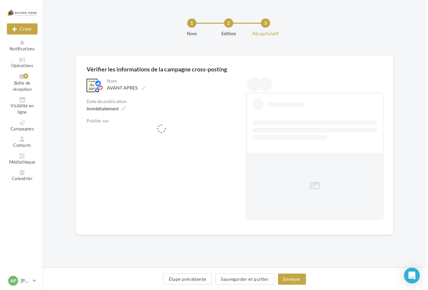
scroll to position [0, 0]
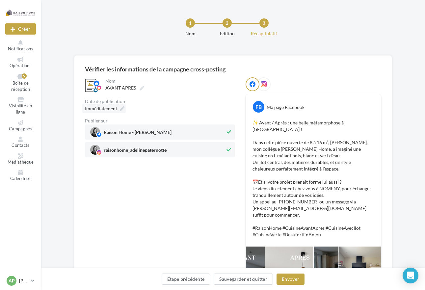
click at [124, 109] on icon at bounding box center [122, 108] width 5 height 5
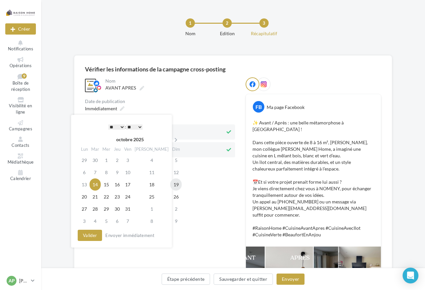
click at [170, 183] on td "19" at bounding box center [176, 184] width 12 height 12
click at [121, 126] on select "* * * * * * * * * * ** ** ** ** ** ** ** ** ** ** ** ** ** **" at bounding box center [116, 126] width 16 height 5
click at [91, 232] on button "Valider" at bounding box center [90, 235] width 24 height 11
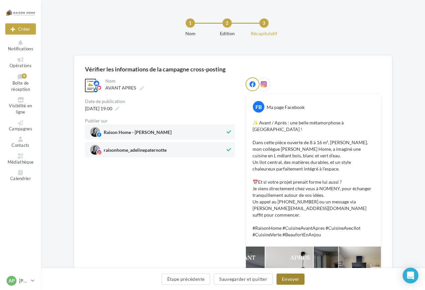
click at [290, 280] on button "Envoyer" at bounding box center [291, 279] width 28 height 11
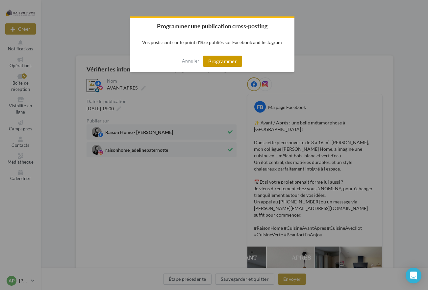
click at [227, 60] on button "Programmer" at bounding box center [222, 61] width 39 height 11
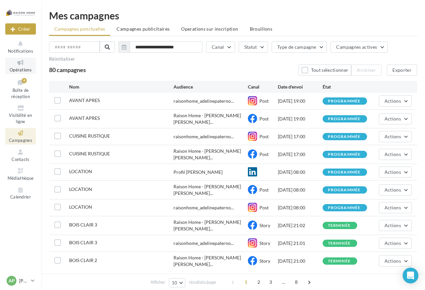
click at [14, 67] on link "Opérations" at bounding box center [20, 66] width 31 height 16
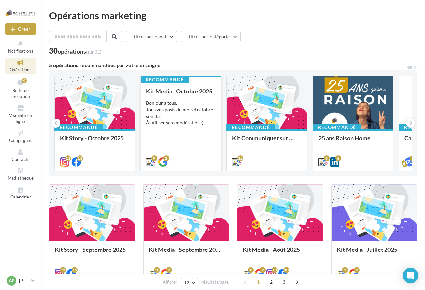
click at [182, 118] on div "Bonjour à tous, Tous vos posts du mois d'octobre sont là. À utiliser sans modér…" at bounding box center [181, 113] width 70 height 26
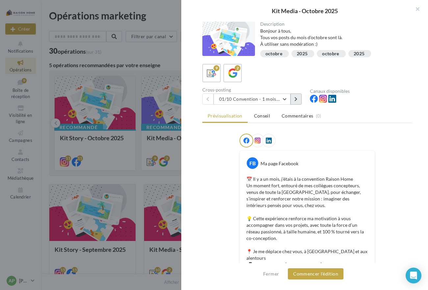
click at [302, 101] on button at bounding box center [296, 99] width 11 height 11
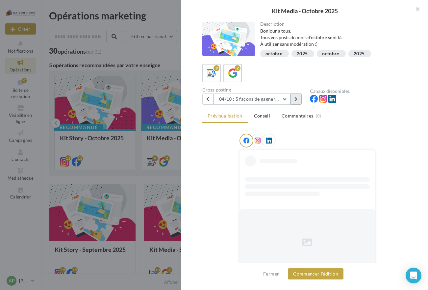
click at [302, 101] on button at bounding box center [296, 99] width 11 height 11
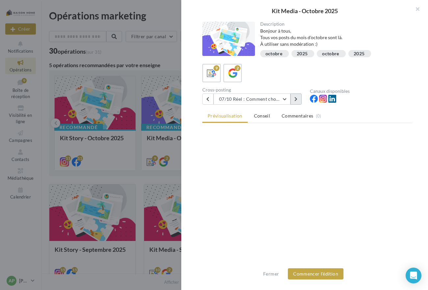
click at [302, 101] on button at bounding box center [296, 99] width 11 height 11
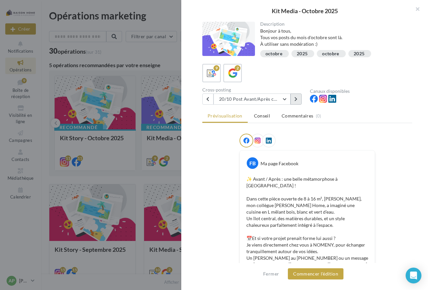
click at [295, 98] on icon at bounding box center [296, 99] width 3 height 5
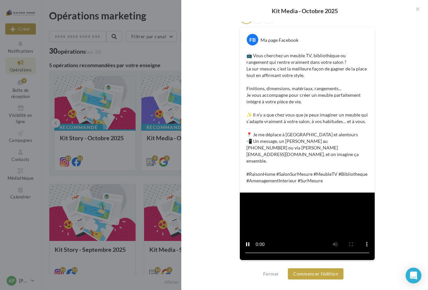
scroll to position [227, 0]
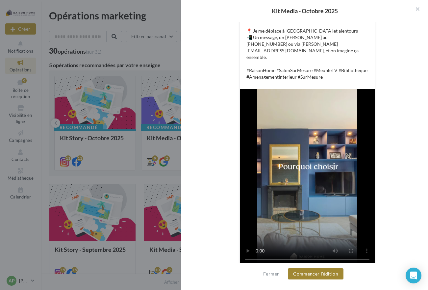
click at [302, 275] on button "Commencer l'édition" at bounding box center [316, 273] width 56 height 11
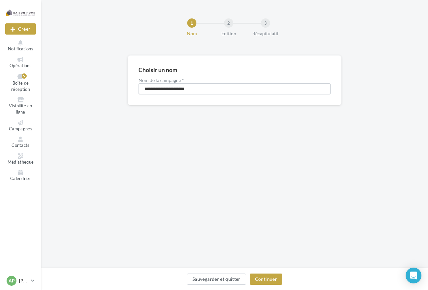
drag, startPoint x: 204, startPoint y: 86, endPoint x: 135, endPoint y: 86, distance: 68.8
click at [135, 86] on div "**********" at bounding box center [235, 80] width 214 height 50
type input "*********"
click at [258, 278] on button "Continuer" at bounding box center [266, 279] width 33 height 11
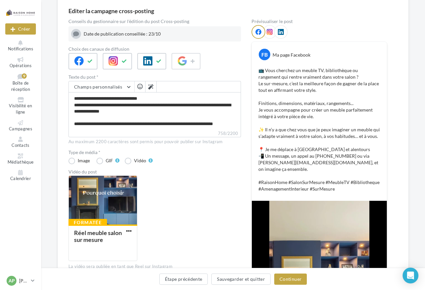
scroll to position [66, 0]
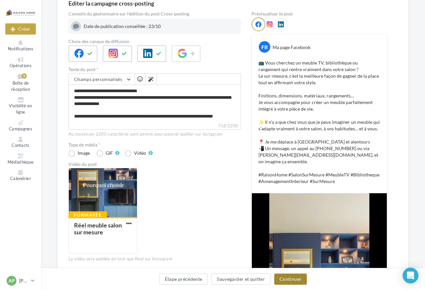
click at [293, 280] on button "Continuer" at bounding box center [290, 279] width 33 height 11
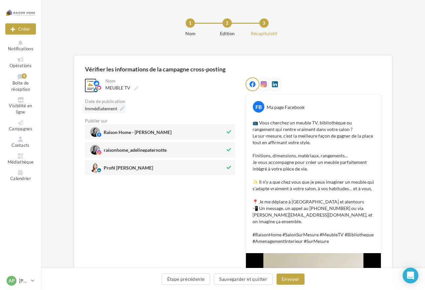
click at [122, 110] on icon at bounding box center [122, 108] width 5 height 5
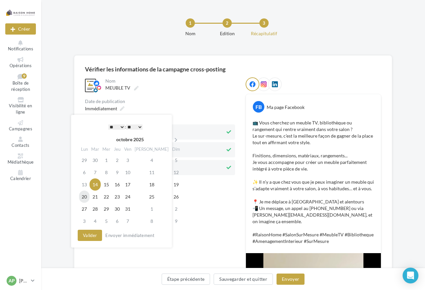
click at [86, 194] on td "20" at bounding box center [84, 197] width 11 height 12
click at [122, 126] on select "* * * * * * * * * * ** ** ** ** ** ** ** ** ** ** ** ** ** **" at bounding box center [116, 126] width 16 height 5
click at [139, 126] on select "** ** ** ** ** **" at bounding box center [134, 126] width 16 height 5
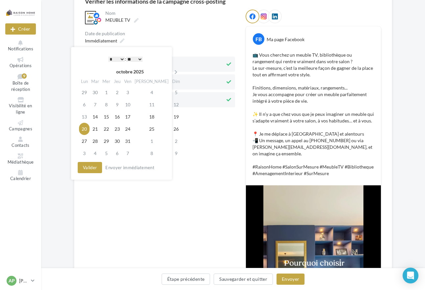
scroll to position [66, 0]
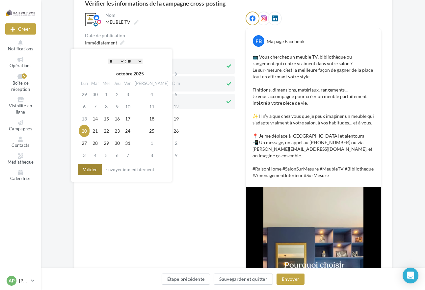
click at [92, 169] on button "Valider" at bounding box center [90, 169] width 24 height 11
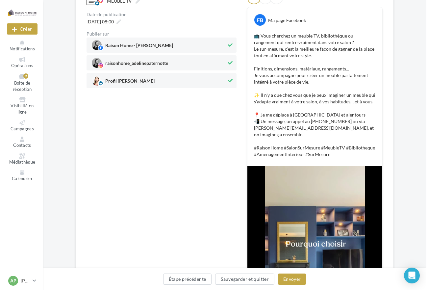
scroll to position [99, 0]
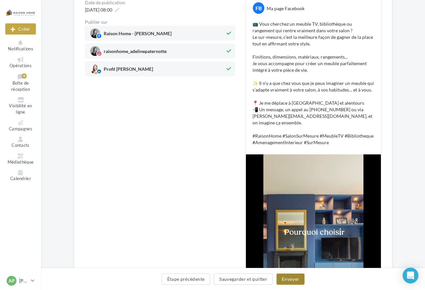
click at [295, 282] on button "Envoyer" at bounding box center [291, 279] width 28 height 11
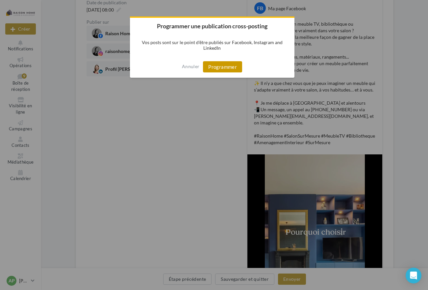
click at [219, 66] on button "Programmer" at bounding box center [222, 66] width 39 height 11
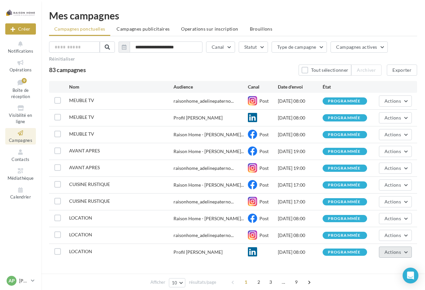
click at [391, 249] on span "Actions" at bounding box center [393, 252] width 16 height 6
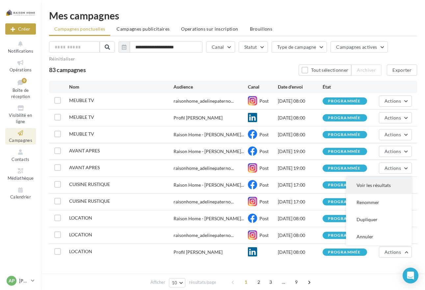
click at [372, 178] on button "Voir les résultats" at bounding box center [379, 185] width 66 height 17
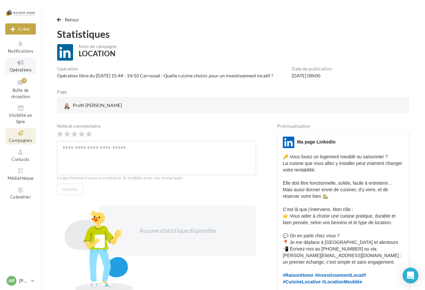
click at [20, 66] on icon at bounding box center [20, 63] width 27 height 8
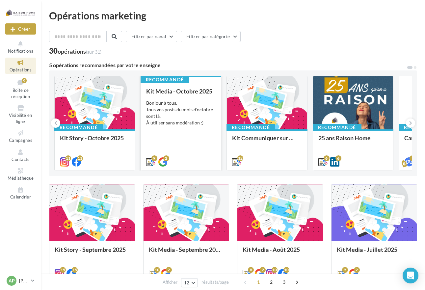
click at [172, 103] on div "Bonjour à tous, Tous vos posts du mois d'octobre sont là. À utiliser sans modér…" at bounding box center [181, 113] width 70 height 26
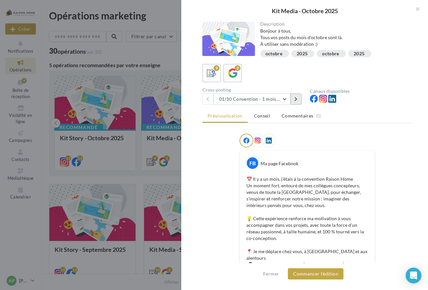
click at [298, 99] on icon at bounding box center [296, 99] width 3 height 5
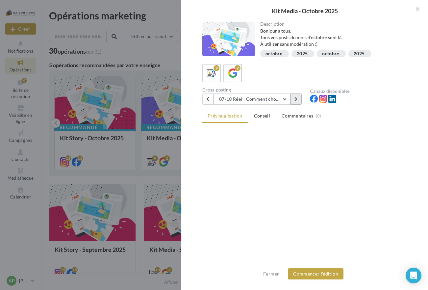
click at [298, 99] on icon at bounding box center [296, 99] width 3 height 5
click at [297, 100] on icon at bounding box center [296, 99] width 3 height 5
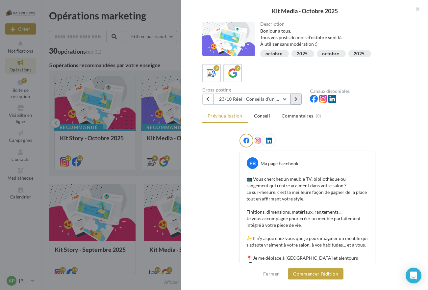
click at [296, 101] on button at bounding box center [296, 99] width 11 height 11
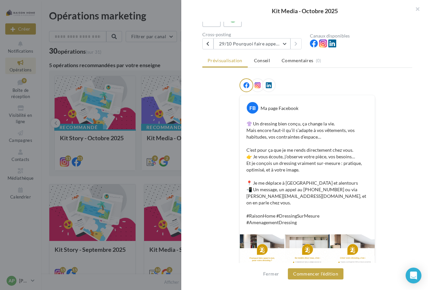
scroll to position [8, 0]
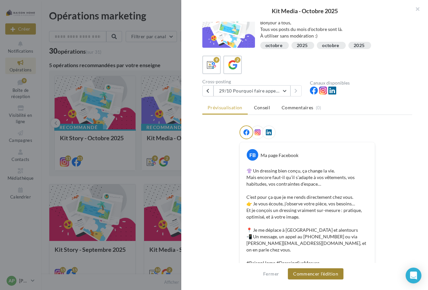
click at [327, 274] on button "Commencer l'édition" at bounding box center [316, 273] width 56 height 11
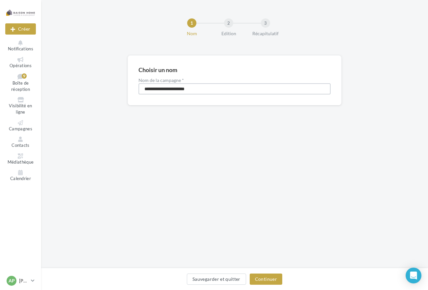
drag, startPoint x: 203, startPoint y: 90, endPoint x: 143, endPoint y: 86, distance: 61.1
click at [143, 86] on input "**********" at bounding box center [235, 88] width 192 height 11
type input "********"
click at [274, 278] on button "Continuer" at bounding box center [266, 279] width 33 height 11
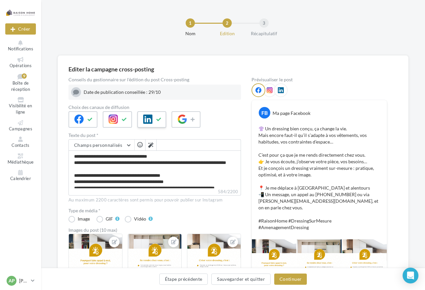
click at [156, 117] on icon at bounding box center [158, 119] width 5 height 5
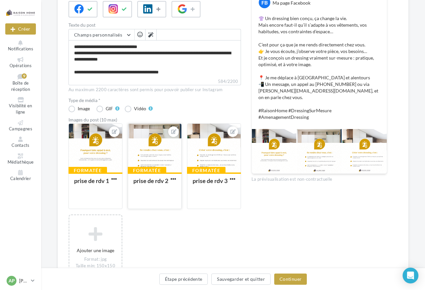
scroll to position [132, 0]
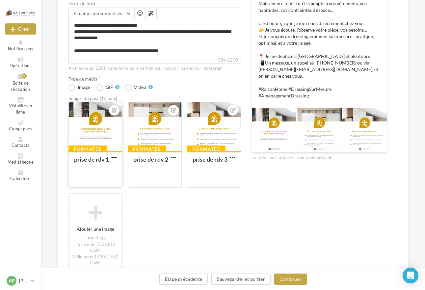
click at [102, 162] on div "prise de rdv 1" at bounding box center [91, 159] width 35 height 7
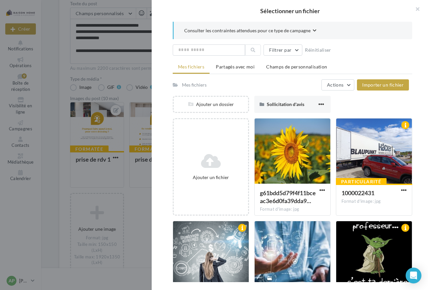
click at [102, 163] on div at bounding box center [214, 145] width 428 height 290
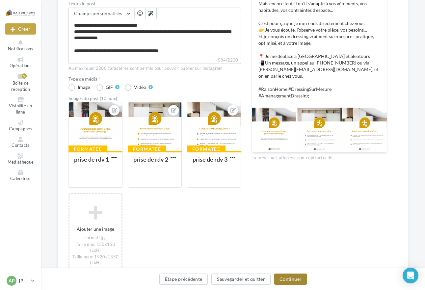
click at [288, 278] on button "Continuer" at bounding box center [290, 279] width 33 height 11
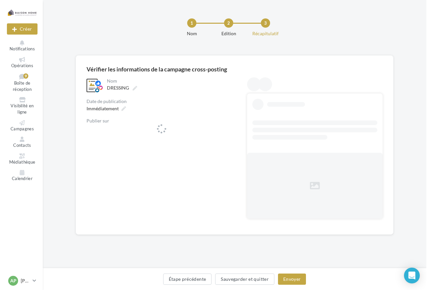
scroll to position [0, 0]
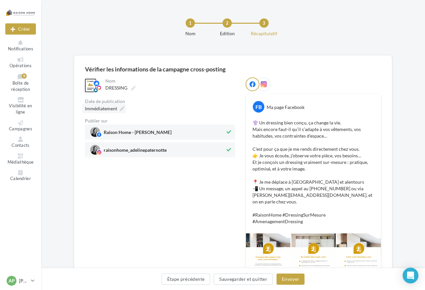
click at [121, 108] on icon at bounding box center [122, 108] width 5 height 5
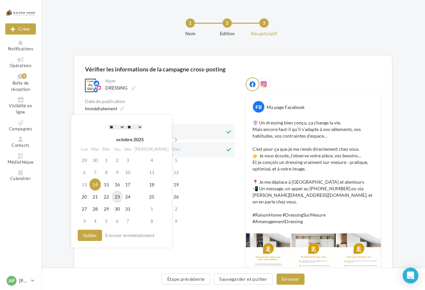
click at [120, 197] on td "23" at bounding box center [117, 197] width 11 height 12
click at [123, 127] on select "* * * * * * * * * * ** ** ** ** ** ** ** ** ** ** ** ** ** **" at bounding box center [116, 126] width 16 height 5
click at [133, 195] on td "24" at bounding box center [127, 197] width 11 height 12
click at [121, 127] on select "* * * * * * * * * * ** ** ** ** ** ** ** ** ** ** ** ** ** **" at bounding box center [116, 126] width 16 height 5
click at [93, 236] on button "Valider" at bounding box center [90, 235] width 24 height 11
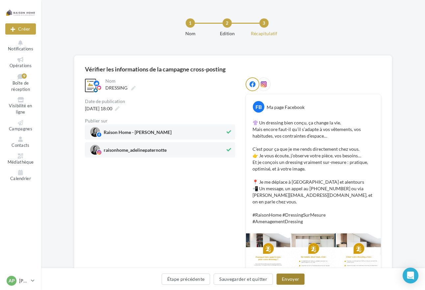
click at [292, 278] on button "Envoyer" at bounding box center [291, 279] width 28 height 11
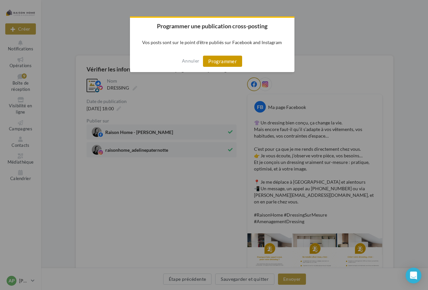
click at [223, 64] on button "Programmer" at bounding box center [222, 61] width 39 height 11
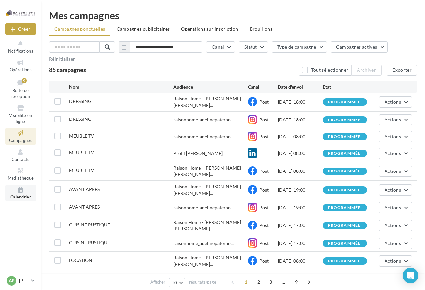
click at [19, 191] on icon at bounding box center [20, 190] width 27 height 8
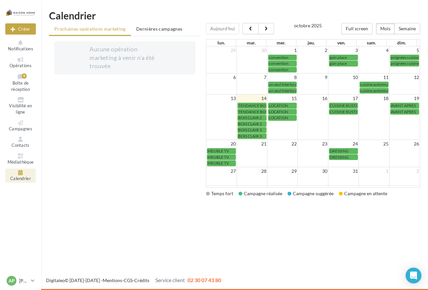
click at [283, 152] on td at bounding box center [282, 157] width 31 height 18
click at [24, 63] on span "Opérations" at bounding box center [21, 65] width 22 height 5
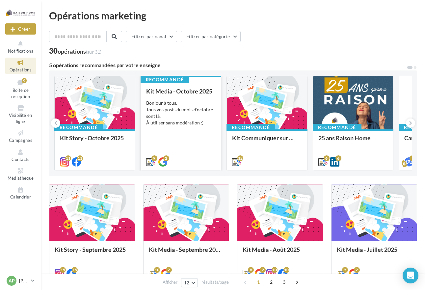
click at [173, 118] on div "Bonjour à tous, Tous vos posts du mois d'octobre sont là. À utiliser sans modér…" at bounding box center [181, 113] width 70 height 26
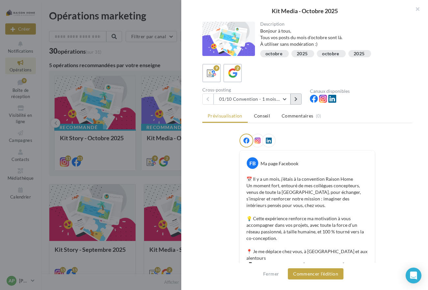
click at [298, 97] on icon at bounding box center [296, 99] width 3 height 5
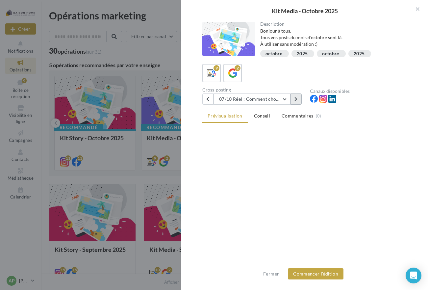
click at [298, 97] on icon at bounding box center [296, 99] width 3 height 5
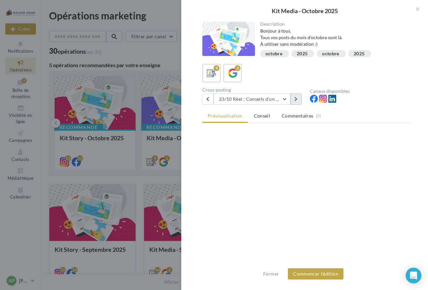
click at [298, 97] on icon at bounding box center [296, 99] width 3 height 5
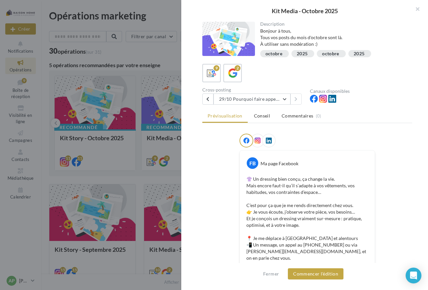
click at [164, 214] on div at bounding box center [214, 145] width 428 height 290
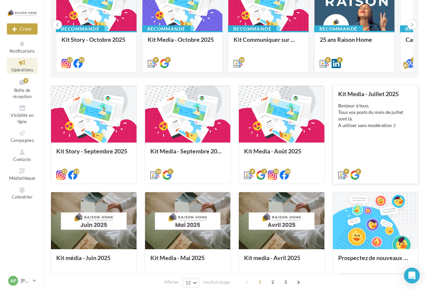
scroll to position [99, 0]
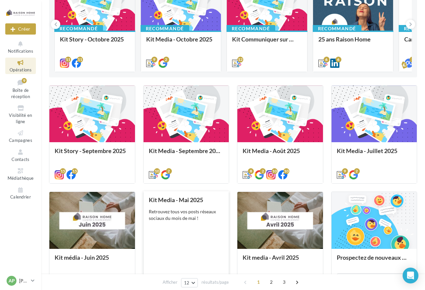
click at [187, 227] on div "Kit Media - Mai 2025 Retrouvez tous vos posts réseaux sociaux du mois de mai !" at bounding box center [186, 241] width 75 height 88
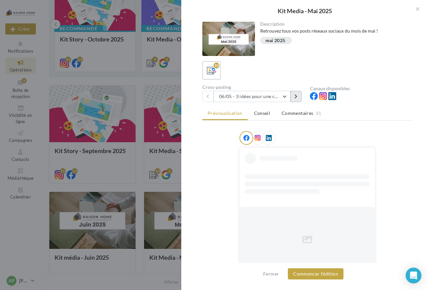
click at [296, 98] on icon at bounding box center [296, 96] width 3 height 5
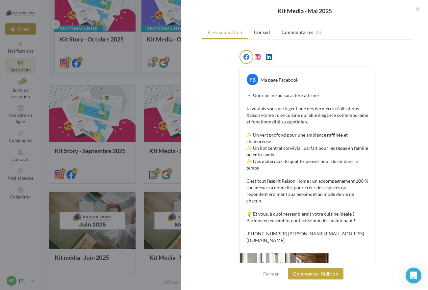
scroll to position [66, 0]
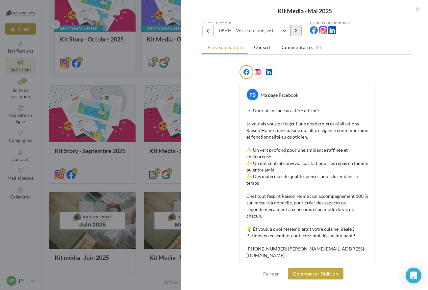
click at [297, 29] on icon at bounding box center [296, 30] width 3 height 5
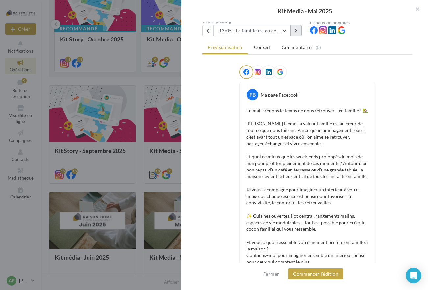
click at [297, 30] on icon at bounding box center [296, 30] width 3 height 5
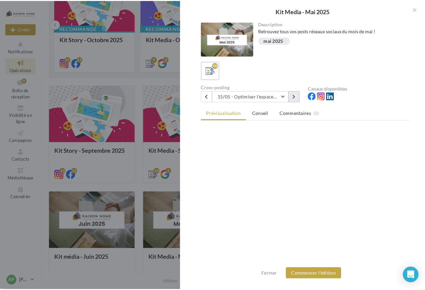
scroll to position [0, 0]
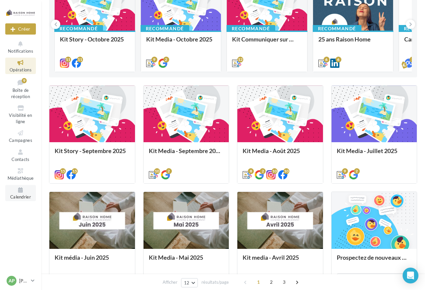
click at [20, 195] on span "Calendrier" at bounding box center [20, 197] width 21 height 5
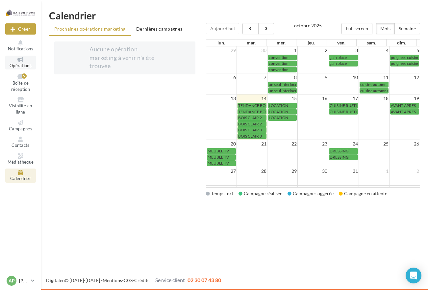
click at [23, 63] on span "Opérations" at bounding box center [21, 65] width 22 height 5
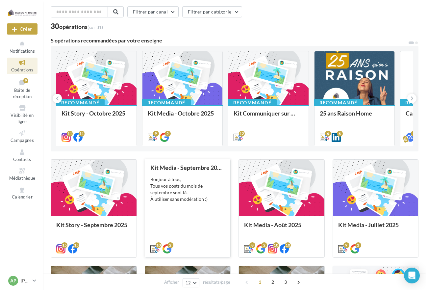
scroll to position [99, 0]
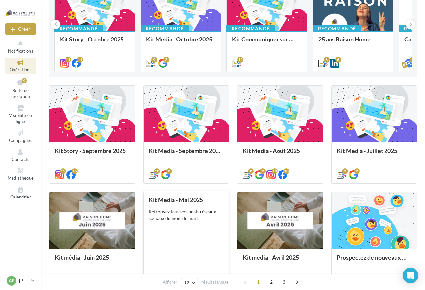
click at [190, 218] on div "Retrouvez tous vos posts réseaux sociaux du mois de mai !" at bounding box center [186, 214] width 75 height 13
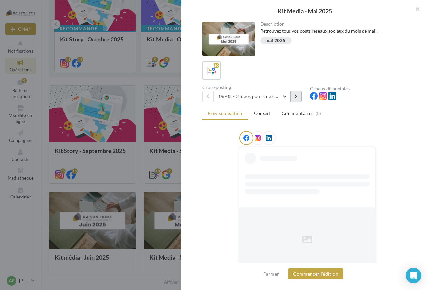
click at [300, 95] on button at bounding box center [296, 96] width 11 height 11
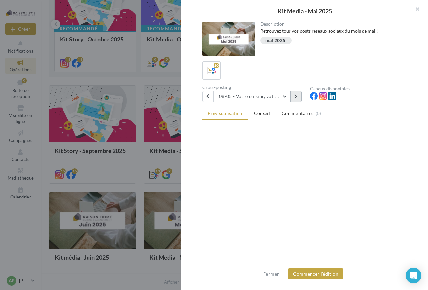
click at [300, 95] on button at bounding box center [296, 96] width 11 height 11
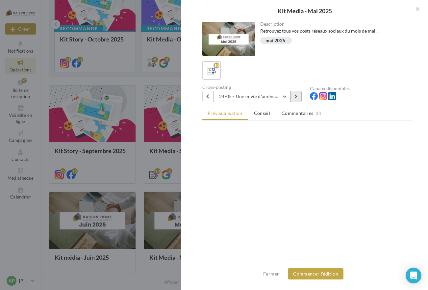
click at [300, 95] on button at bounding box center [296, 96] width 11 height 11
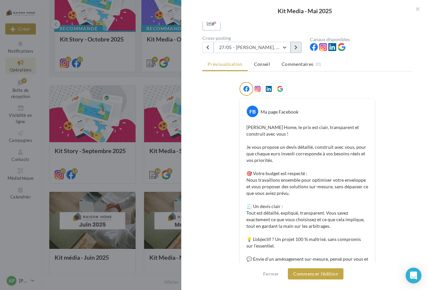
scroll to position [33, 0]
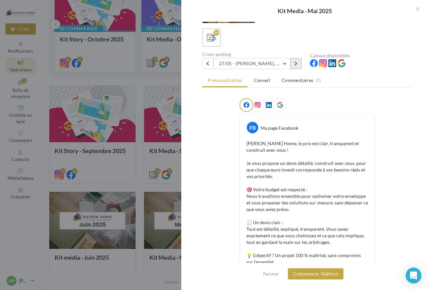
click at [299, 62] on button at bounding box center [296, 63] width 11 height 11
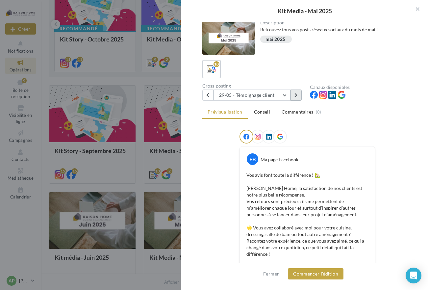
scroll to position [0, 0]
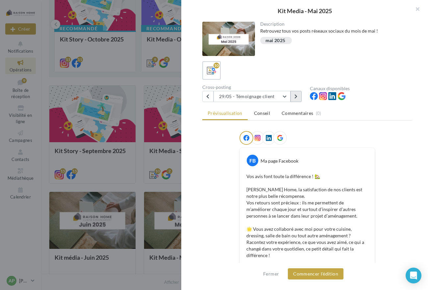
click at [295, 96] on icon at bounding box center [296, 96] width 3 height 5
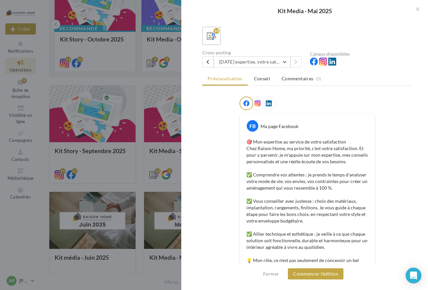
scroll to position [33, 0]
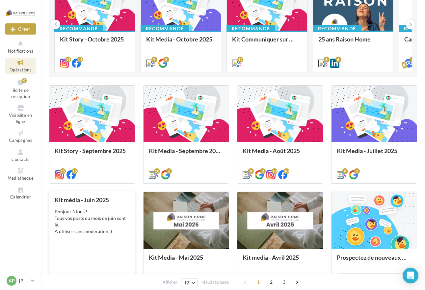
click at [108, 224] on div "Bonjour à tous ! Tous vos posts du mois de juin sont là. À utiliser sans modéra…" at bounding box center [92, 221] width 75 height 26
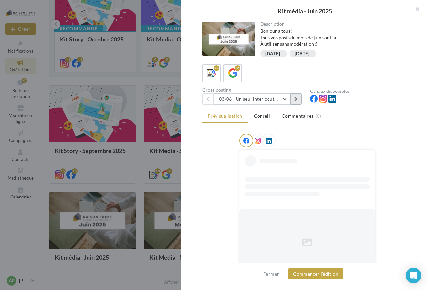
click at [295, 99] on button at bounding box center [296, 99] width 11 height 11
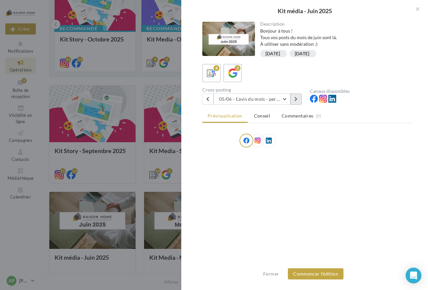
click at [295, 99] on icon at bounding box center [296, 99] width 3 height 5
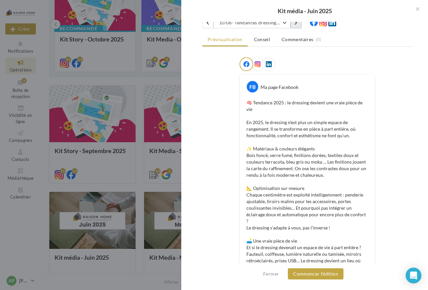
scroll to position [0, 0]
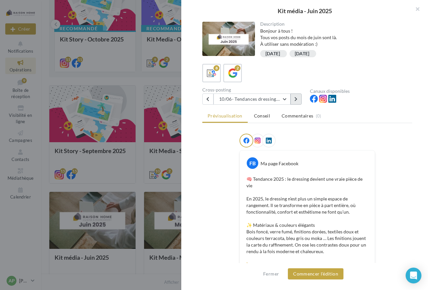
click at [296, 97] on icon at bounding box center [296, 99] width 3 height 5
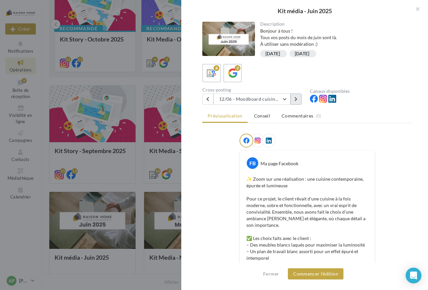
click at [297, 99] on icon at bounding box center [296, 99] width 3 height 5
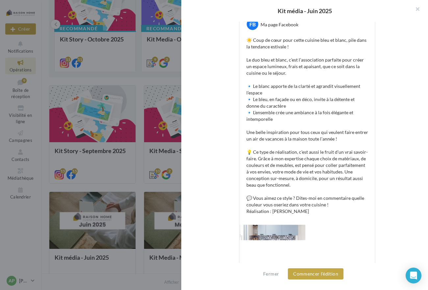
scroll to position [40, 0]
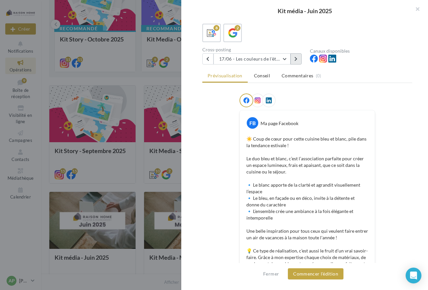
click at [297, 59] on icon at bounding box center [296, 59] width 3 height 5
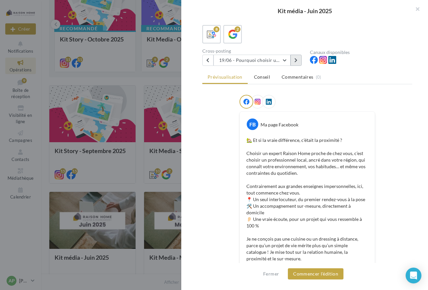
scroll to position [0, 0]
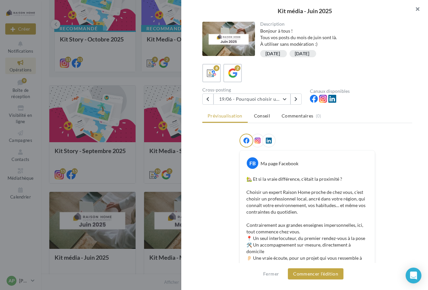
click at [417, 6] on button "button" at bounding box center [415, 10] width 26 height 20
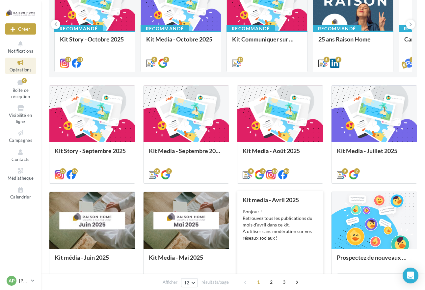
click at [280, 224] on div "Bonjour ! Retrouvez tous les publications du mois d'avril dans ce kit. À utilis…" at bounding box center [280, 224] width 75 height 33
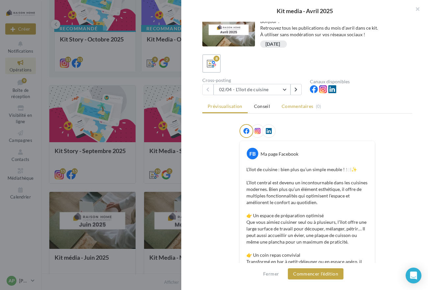
scroll to position [6, 0]
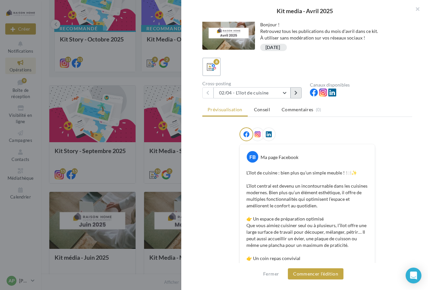
click at [298, 93] on button at bounding box center [296, 92] width 11 height 11
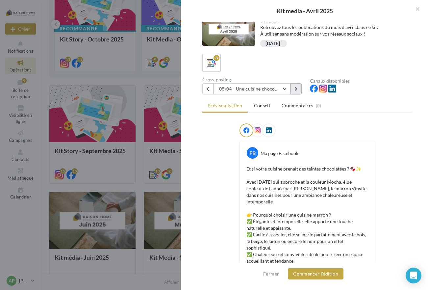
scroll to position [0, 0]
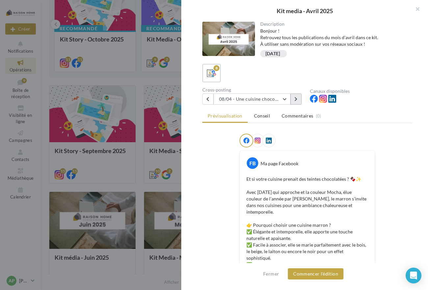
click at [298, 98] on button at bounding box center [296, 99] width 11 height 11
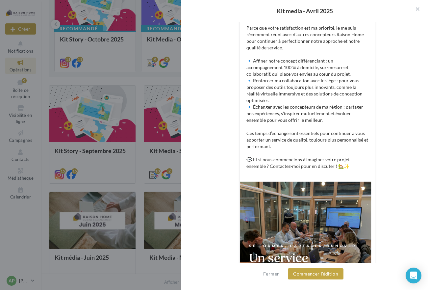
scroll to position [165, 0]
click at [305, 274] on button "Commencer l'édition" at bounding box center [316, 273] width 56 height 11
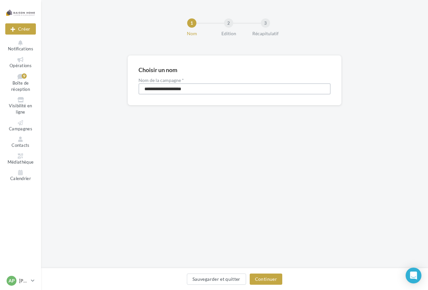
drag, startPoint x: 208, startPoint y: 89, endPoint x: 135, endPoint y: 82, distance: 72.8
click at [135, 82] on div "**********" at bounding box center [235, 80] width 214 height 50
type input "*********"
click at [268, 281] on button "Continuer" at bounding box center [266, 279] width 33 height 11
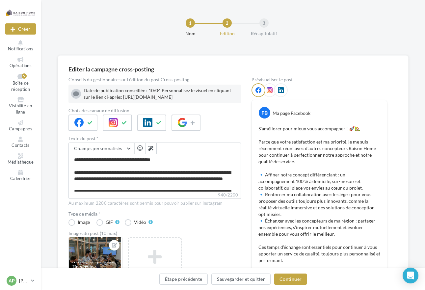
click at [148, 96] on div "Date de publication conseillée : 10/04 Personnalisez le visuel en cliquant sur …" at bounding box center [161, 93] width 155 height 13
drag, startPoint x: 259, startPoint y: 97, endPoint x: 82, endPoint y: 96, distance: 177.1
click at [82, 96] on div "Date de publication conseillée : 10/04 Personnalisez le visuel en cliquant sur …" at bounding box center [154, 93] width 167 height 13
click at [112, 96] on div "Date de publication conseillée : 10/04 Personnalisez le visuel en cliquant sur …" at bounding box center [161, 93] width 155 height 13
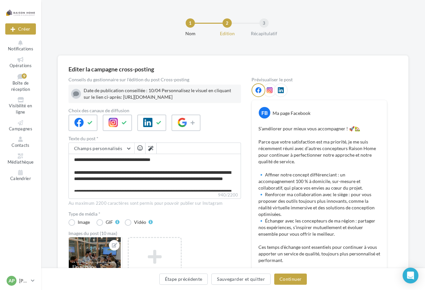
click at [112, 96] on div "Date de publication conseillée : 10/04 Personnalisez le visuel en cliquant sur …" at bounding box center [161, 93] width 155 height 13
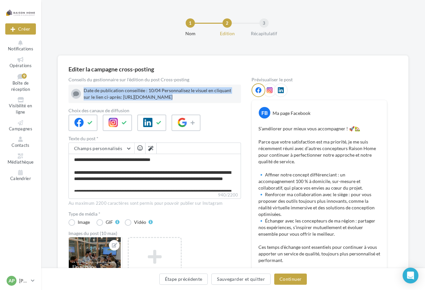
click at [112, 96] on div "Date de publication conseillée : 10/04 Personnalisez le visuel en cliquant sur …" at bounding box center [161, 93] width 155 height 13
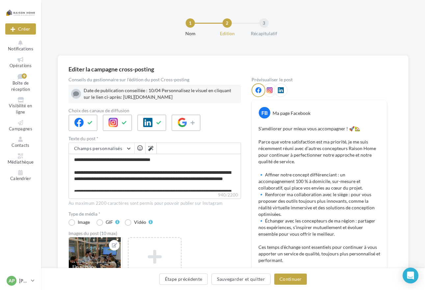
click at [112, 96] on div "Date de publication conseillée : 10/04 Personnalisez le visuel en cliquant sur …" at bounding box center [161, 93] width 155 height 13
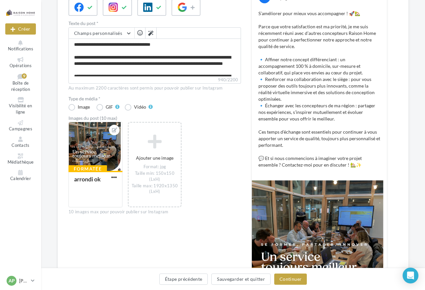
scroll to position [132, 0]
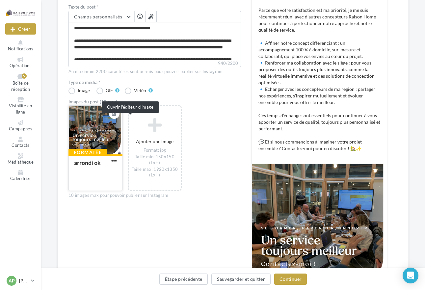
click at [117, 116] on icon at bounding box center [114, 113] width 5 height 5
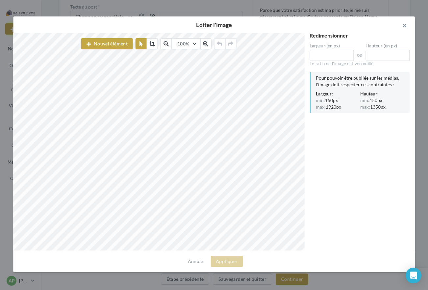
click at [404, 26] on button "button" at bounding box center [402, 26] width 26 height 20
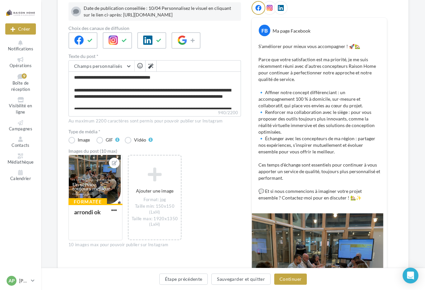
scroll to position [66, 0]
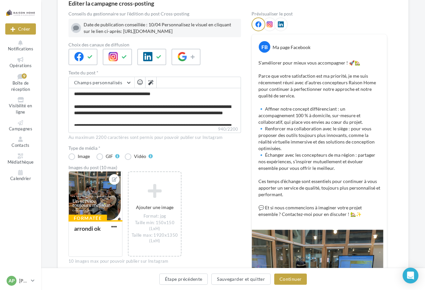
click at [380, 61] on p "S’améliorer pour mieux vous accompagner ! 🚀🏡 Parce que votre satisfaction est m…" at bounding box center [319, 139] width 122 height 158
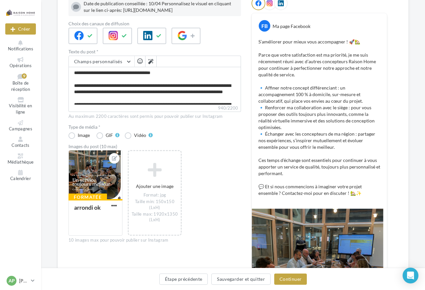
scroll to position [102, 0]
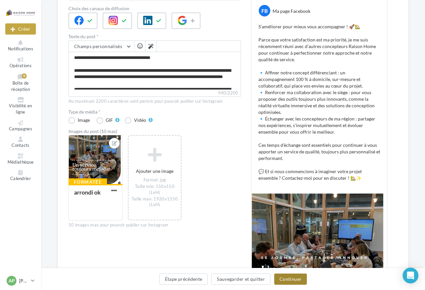
click at [292, 279] on button "Continuer" at bounding box center [290, 279] width 33 height 11
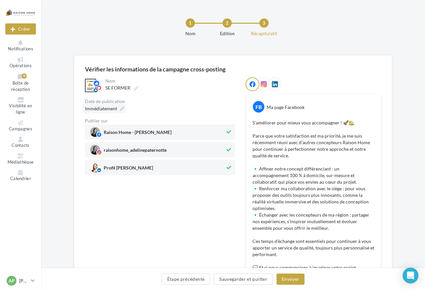
click at [121, 107] on icon at bounding box center [122, 108] width 5 height 5
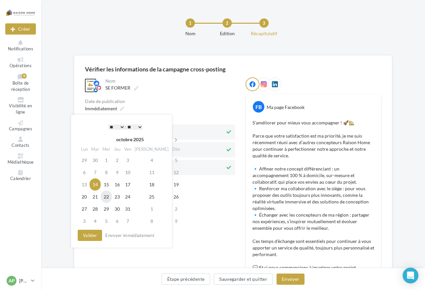
click at [108, 198] on td "22" at bounding box center [106, 197] width 11 height 12
click at [121, 126] on select "* * * * * * * * * * ** ** ** ** ** ** ** ** ** ** ** ** ** **" at bounding box center [116, 126] width 16 height 5
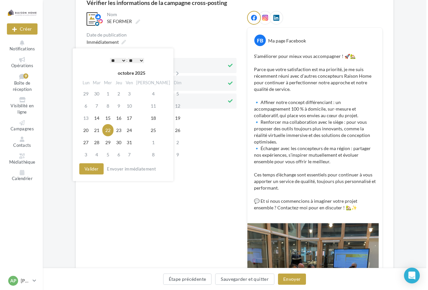
scroll to position [66, 0]
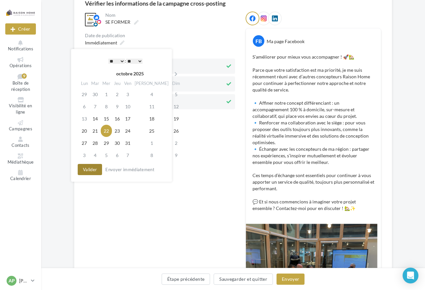
click at [87, 169] on button "Valider" at bounding box center [90, 169] width 24 height 11
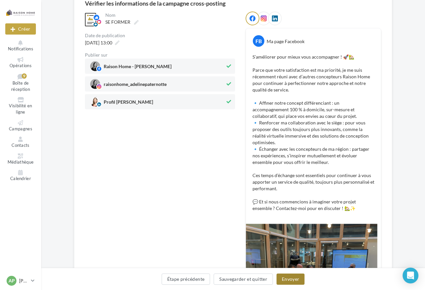
click at [287, 278] on button "Envoyer" at bounding box center [291, 279] width 28 height 11
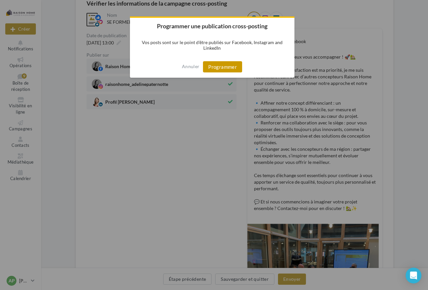
click at [228, 68] on button "Programmer" at bounding box center [222, 66] width 39 height 11
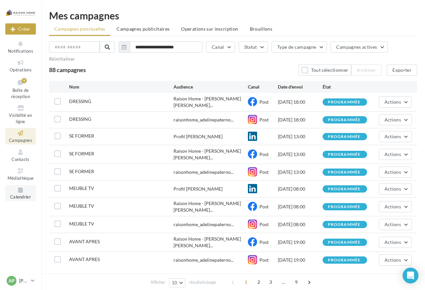
click at [24, 192] on icon at bounding box center [20, 190] width 27 height 8
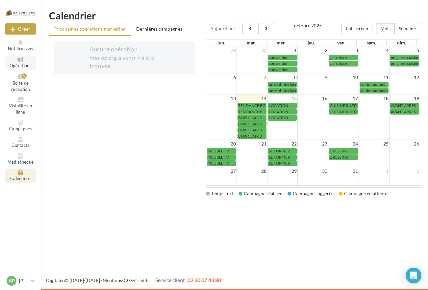
click at [18, 61] on icon at bounding box center [20, 59] width 27 height 5
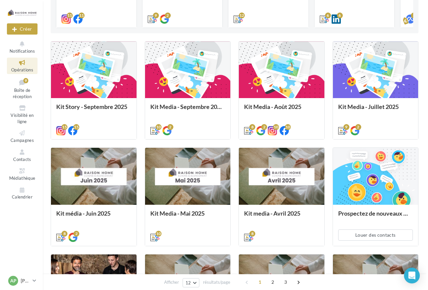
scroll to position [165, 0]
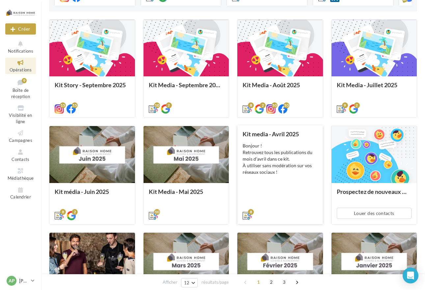
click at [281, 168] on div "Bonjour ! Retrouvez tous les publications du mois d'avril dans ce kit. À utilis…" at bounding box center [280, 159] width 75 height 33
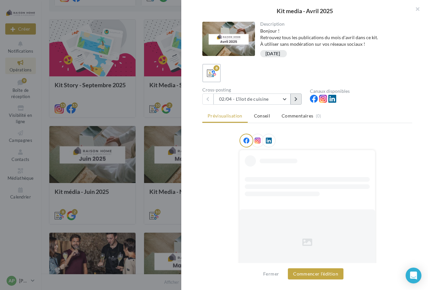
click at [296, 97] on icon at bounding box center [296, 99] width 3 height 5
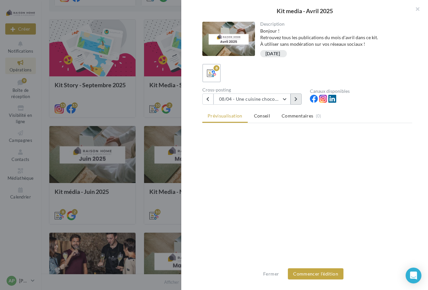
click at [296, 97] on icon at bounding box center [296, 99] width 3 height 5
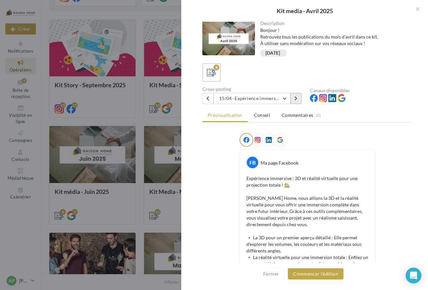
scroll to position [0, 0]
click at [299, 96] on button at bounding box center [296, 99] width 11 height 11
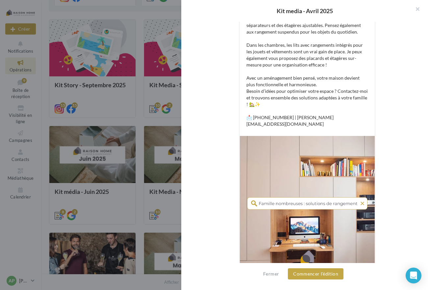
scroll to position [244, 0]
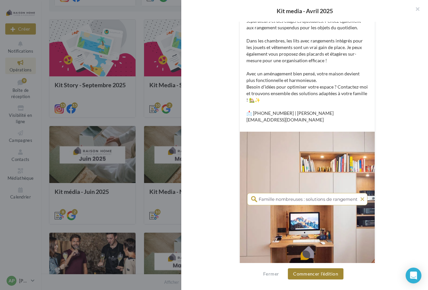
click at [323, 275] on button "Commencer l'édition" at bounding box center [316, 273] width 56 height 11
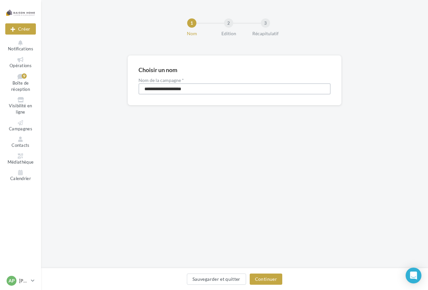
drag, startPoint x: 192, startPoint y: 89, endPoint x: 132, endPoint y: 90, distance: 59.6
click at [132, 90] on div "**********" at bounding box center [235, 80] width 214 height 50
type input "**********"
click at [268, 278] on button "Continuer" at bounding box center [266, 279] width 33 height 11
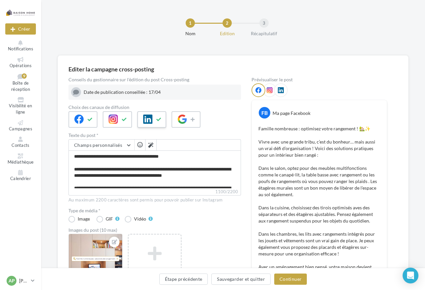
click at [158, 118] on icon at bounding box center [158, 119] width 5 height 5
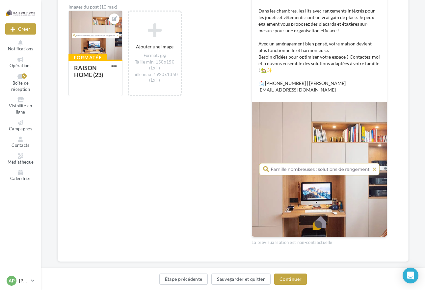
scroll to position [227, 0]
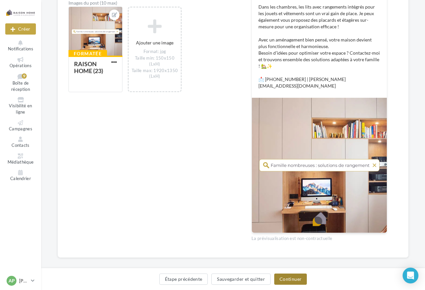
click at [290, 281] on button "Continuer" at bounding box center [290, 279] width 33 height 11
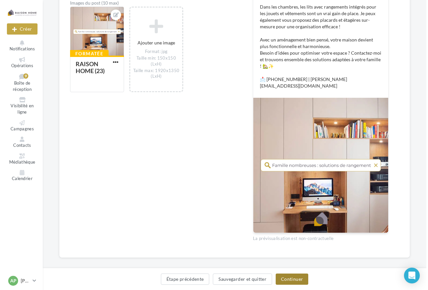
scroll to position [0, 0]
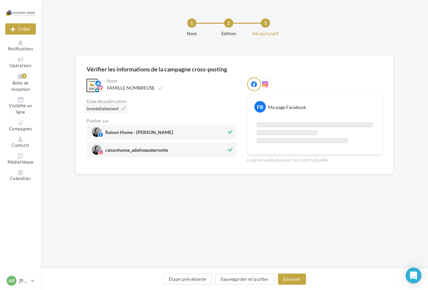
click at [124, 108] on icon at bounding box center [123, 108] width 5 height 5
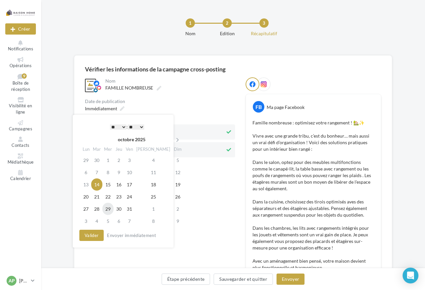
click at [110, 211] on td "29" at bounding box center [107, 209] width 11 height 12
click at [121, 126] on select "* * * * * * * * * * ** ** ** ** ** ** ** ** ** ** ** ** ** **" at bounding box center [116, 126] width 16 height 5
click at [120, 127] on select "* * * * * * * * * * ** ** ** ** ** ** ** ** ** ** ** ** ** **" at bounding box center [116, 126] width 16 height 5
click at [95, 234] on button "Valider" at bounding box center [90, 235] width 24 height 11
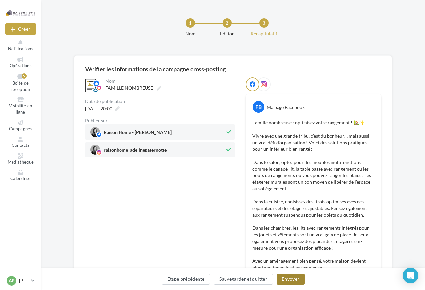
click at [292, 278] on button "Envoyer" at bounding box center [291, 279] width 28 height 11
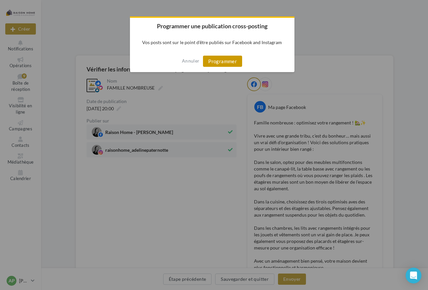
click at [217, 61] on button "Programmer" at bounding box center [222, 61] width 39 height 11
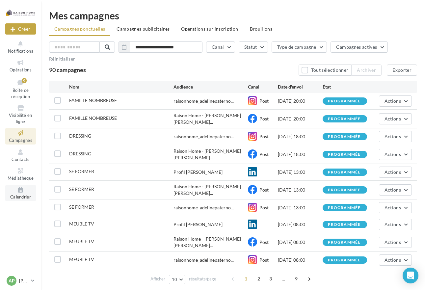
click at [22, 193] on icon at bounding box center [20, 190] width 27 height 8
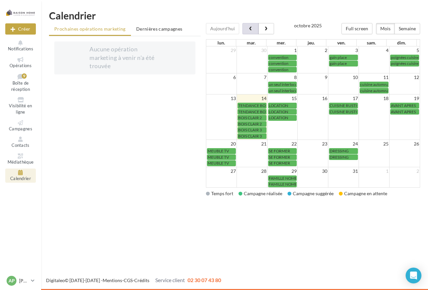
click at [245, 27] on button "button" at bounding box center [251, 28] width 16 height 11
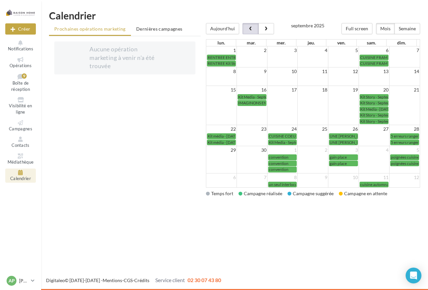
click at [248, 27] on span "button" at bounding box center [251, 29] width 6 height 5
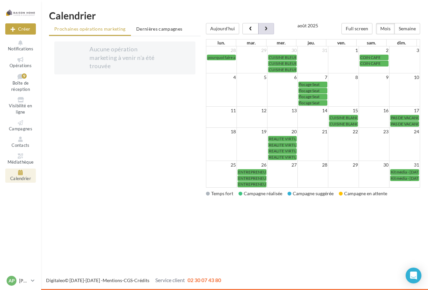
click at [266, 29] on span "button" at bounding box center [266, 29] width 6 height 5
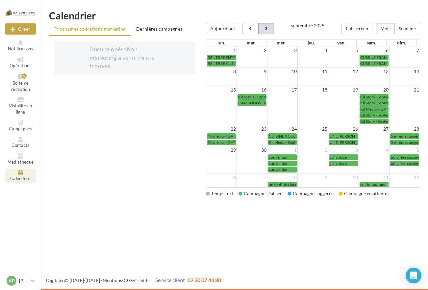
click at [266, 29] on span "button" at bounding box center [266, 29] width 6 height 5
